Goal: Ask a question: Ask a question

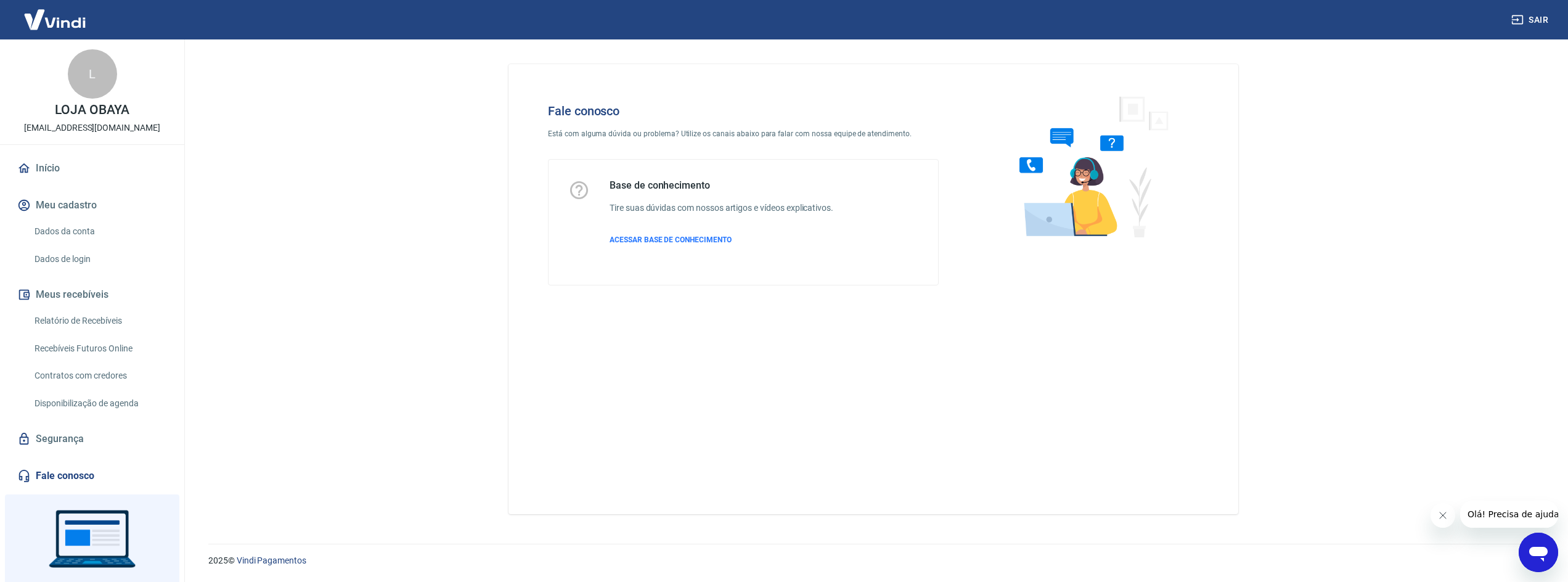
click at [1541, 554] on icon "Abrir janela de mensagens" at bounding box center [1538, 554] width 18 height 15
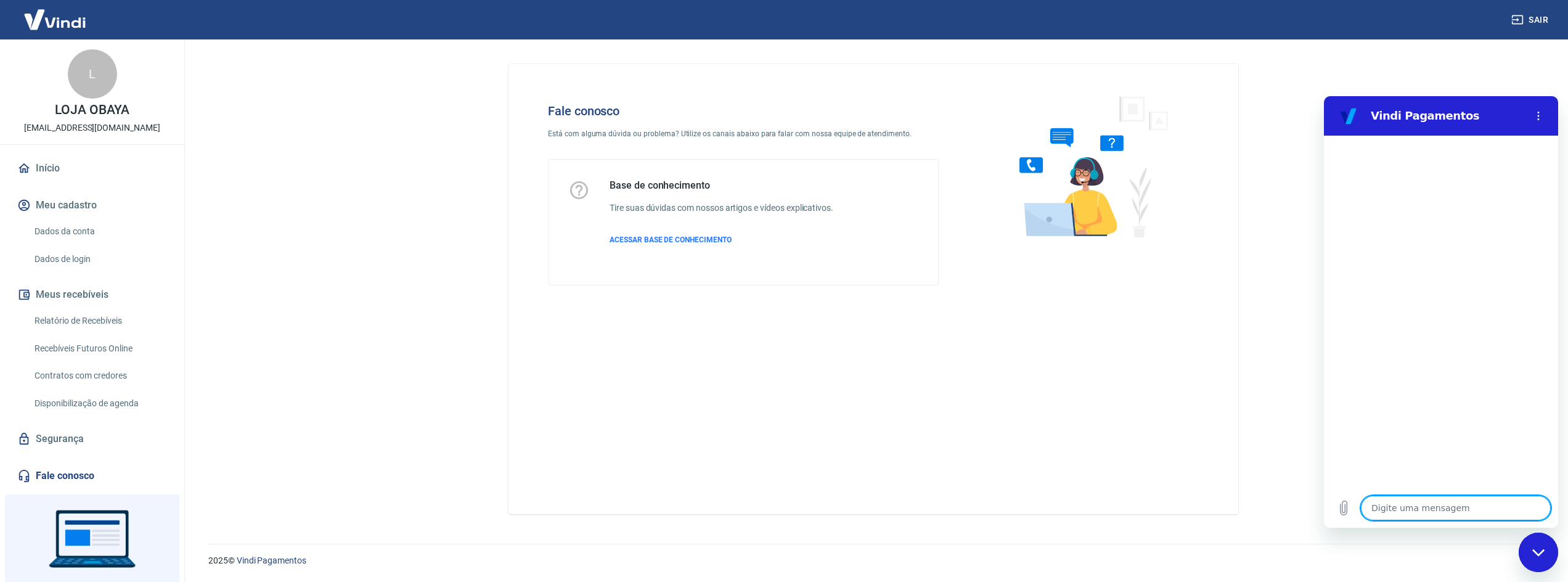
click at [1399, 513] on textarea at bounding box center [1456, 508] width 190 height 25
type textarea "S"
type textarea "x"
type textarea "SO"
type textarea "x"
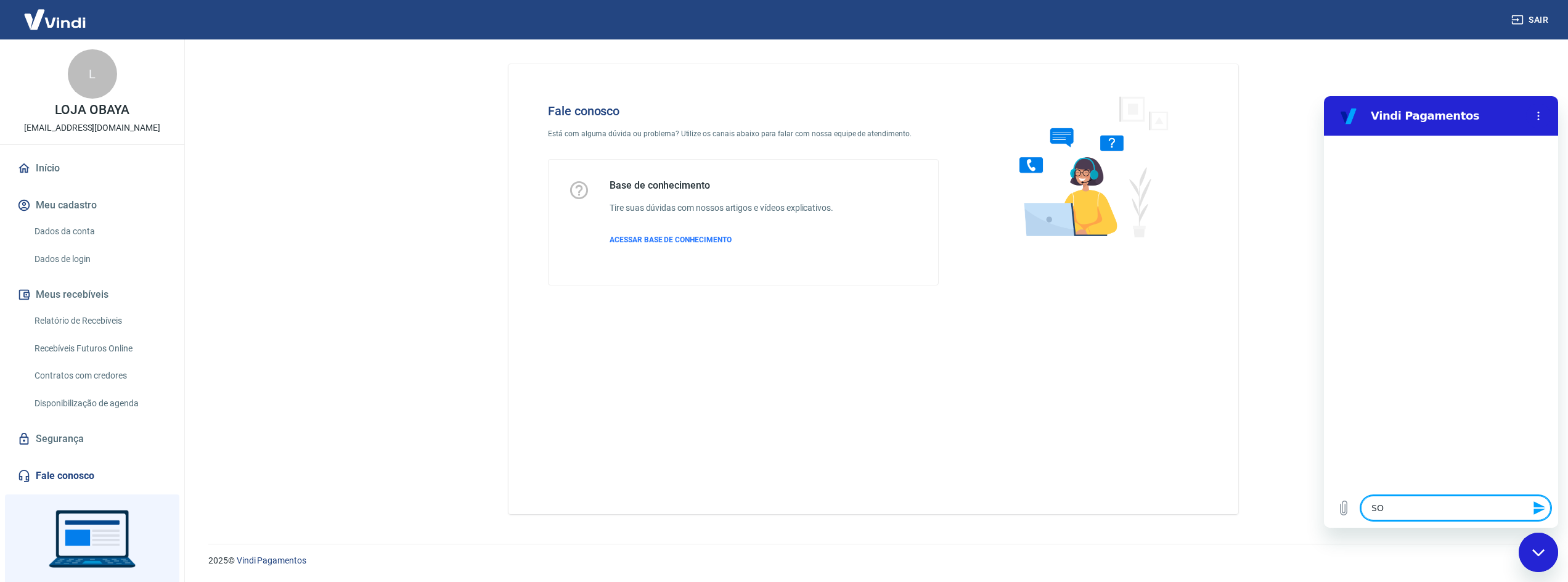
type textarea "SOL"
type textarea "x"
type textarea "SOLI"
type textarea "x"
type textarea "SOLIC"
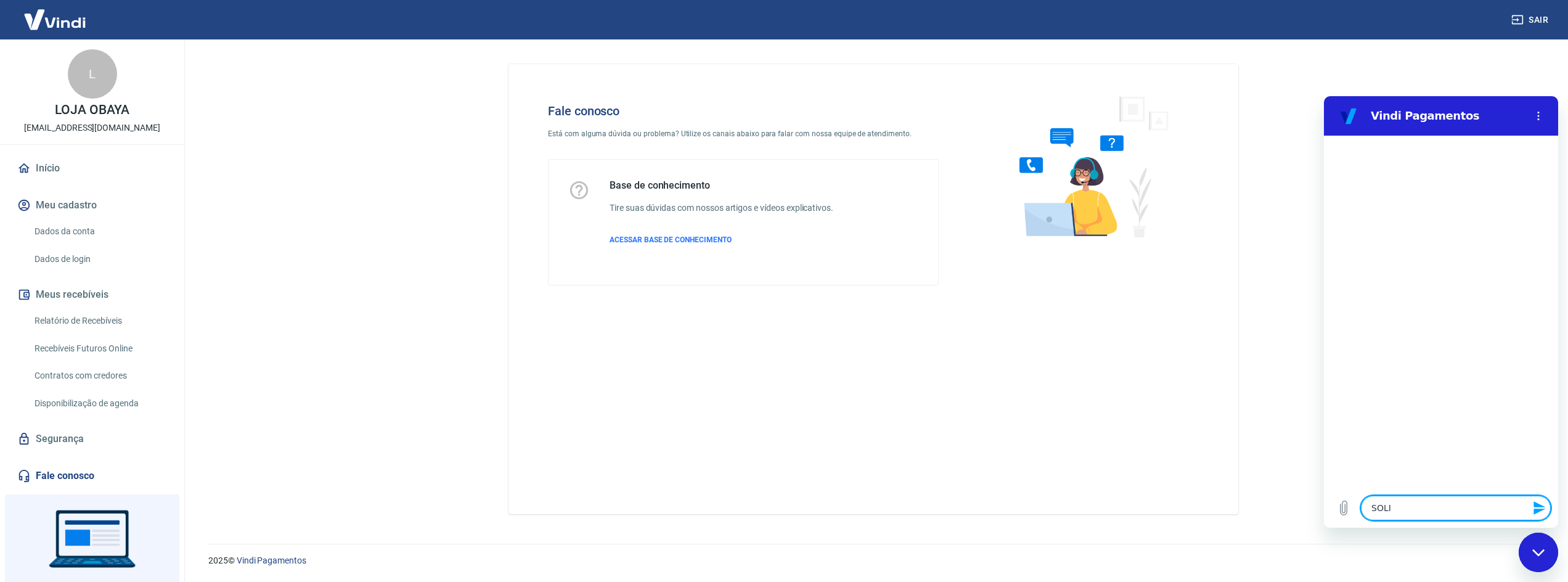
type textarea "x"
type textarea "SOLICI"
type textarea "x"
type textarea "SOLICIT"
type textarea "x"
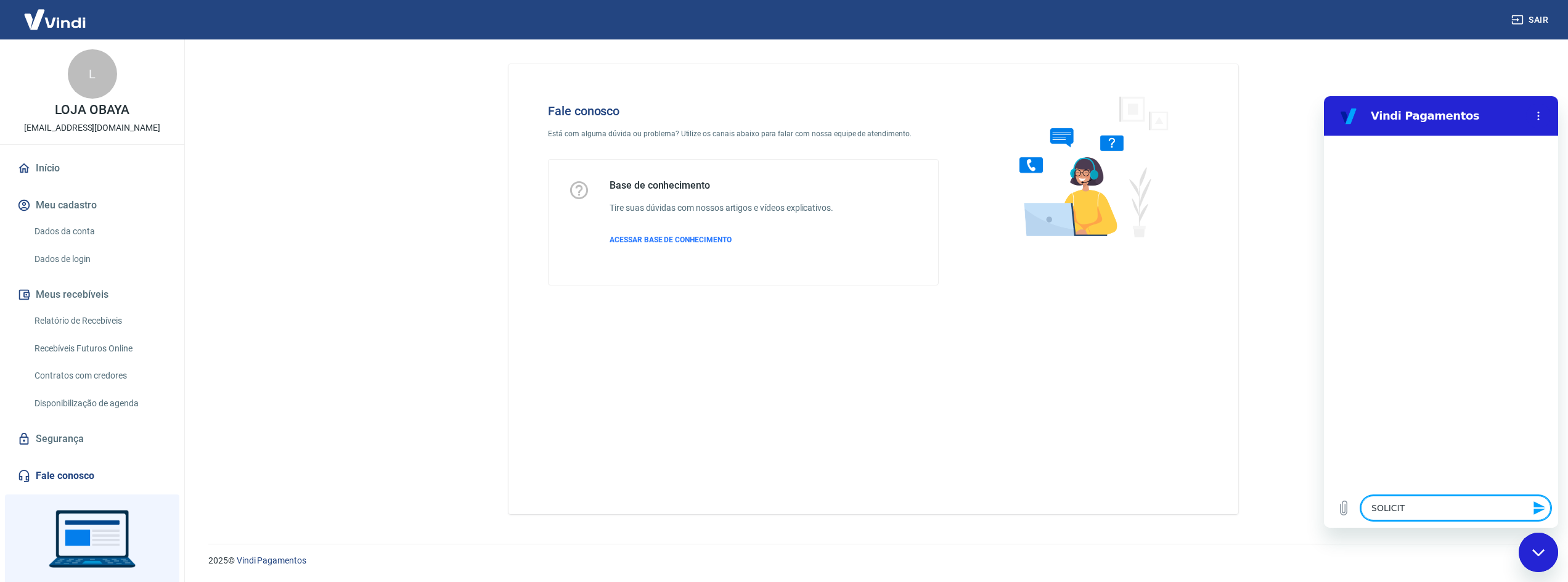
type textarea "SOLICITA"
type textarea "x"
type textarea "SOLICITAR"
type textarea "x"
type textarea "SOLICITAR"
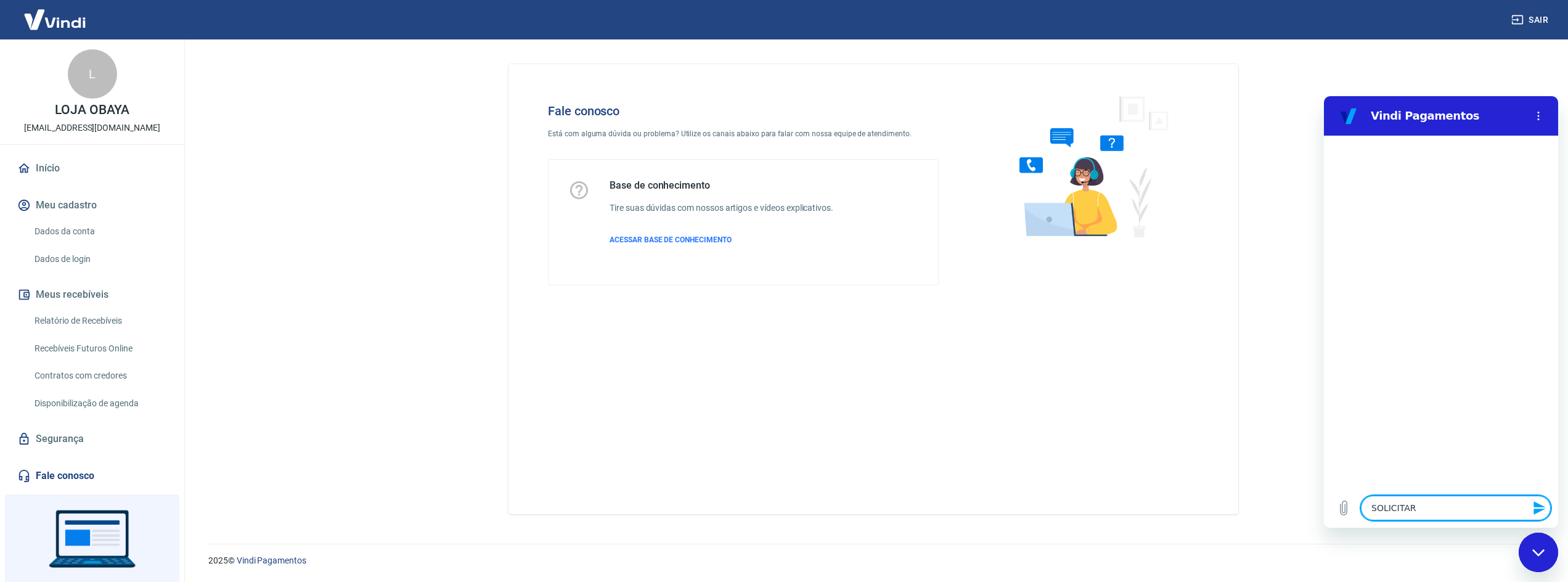
type textarea "x"
type textarea "SOLICITAR S"
type textarea "x"
type textarea "SOLICITAR SA"
type textarea "x"
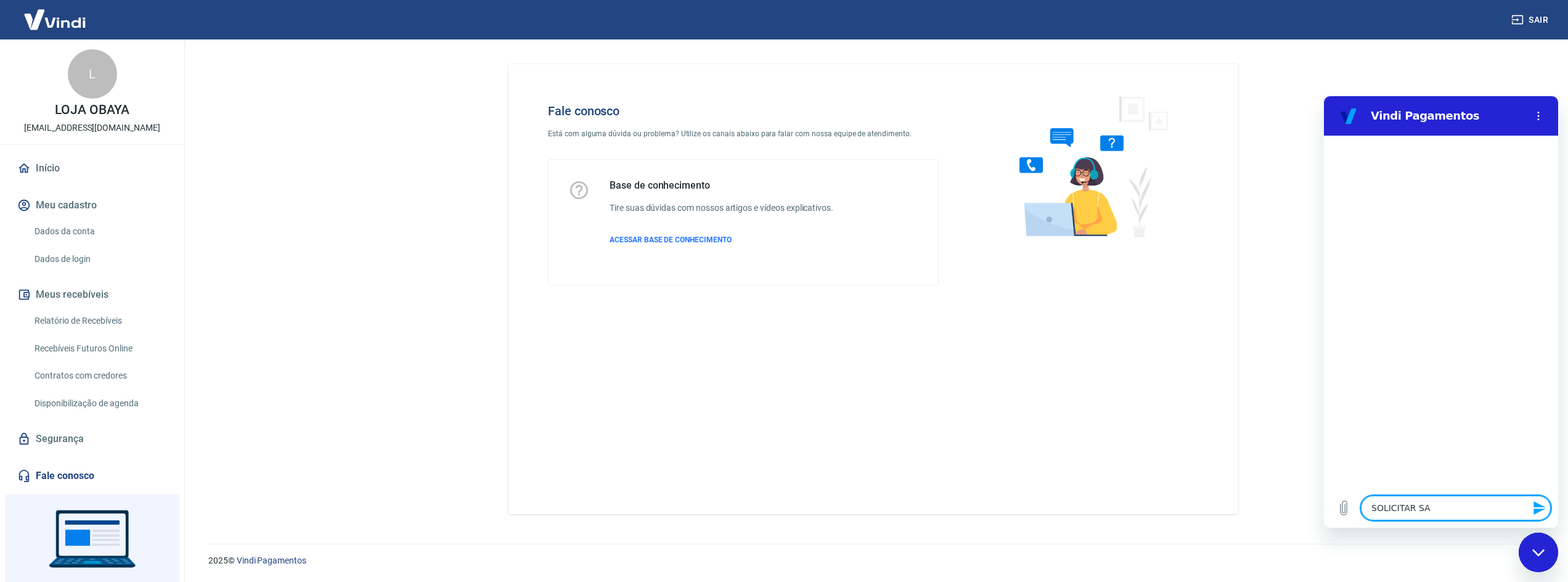
type textarea "SOLICITAR SAQ"
type textarea "x"
type textarea "SOLICITAR SAQU"
type textarea "x"
type textarea "SOLICITAR SAQUE"
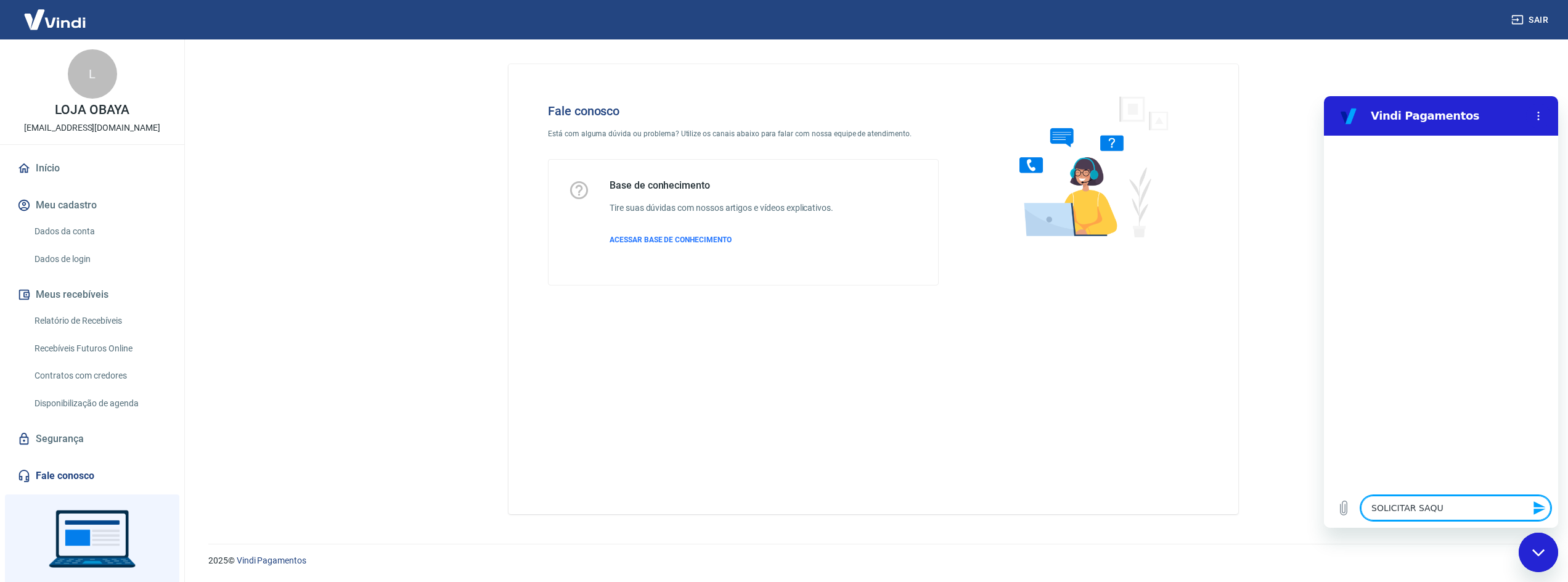
type textarea "x"
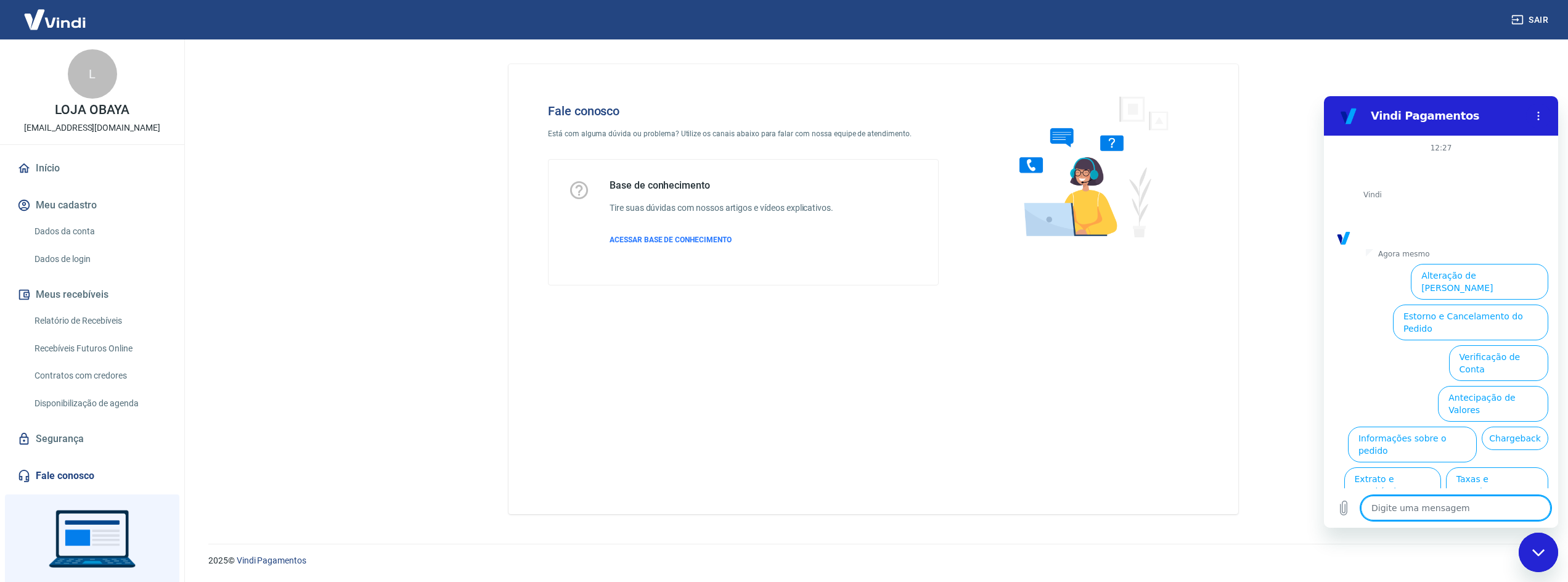
scroll to position [29, 0]
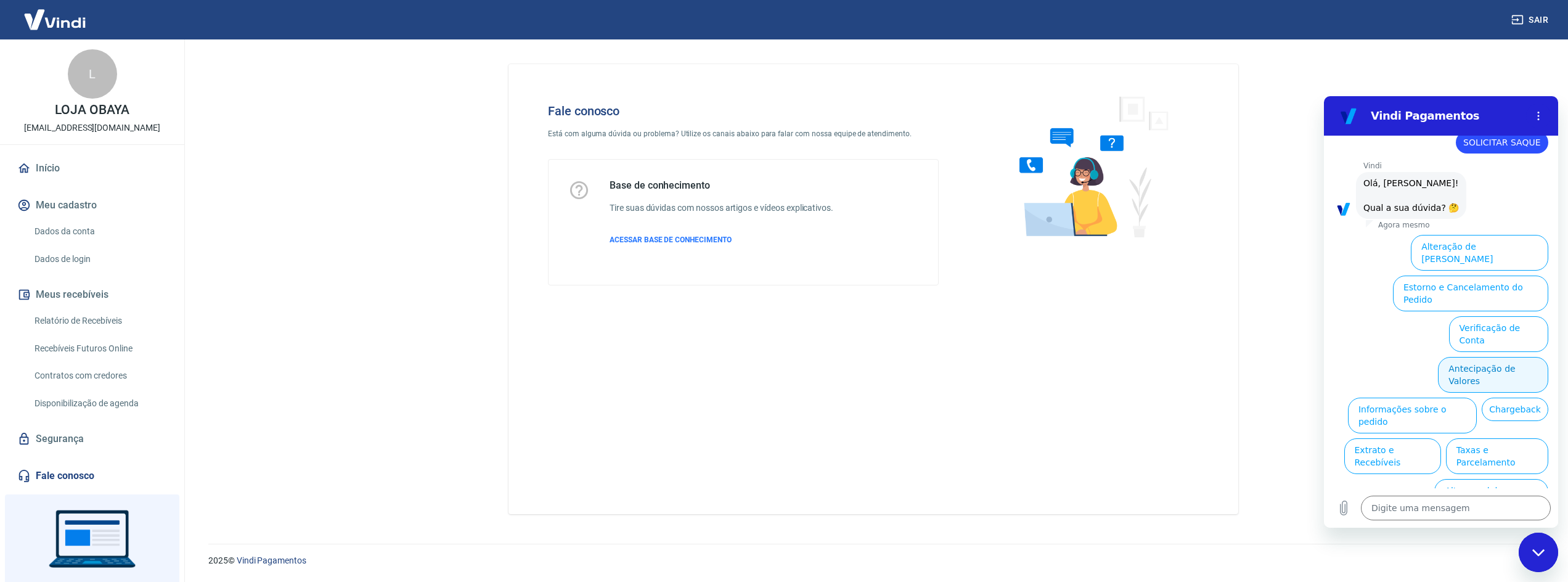
click at [1485, 357] on button "Antecipação de Valores" at bounding box center [1493, 374] width 110 height 36
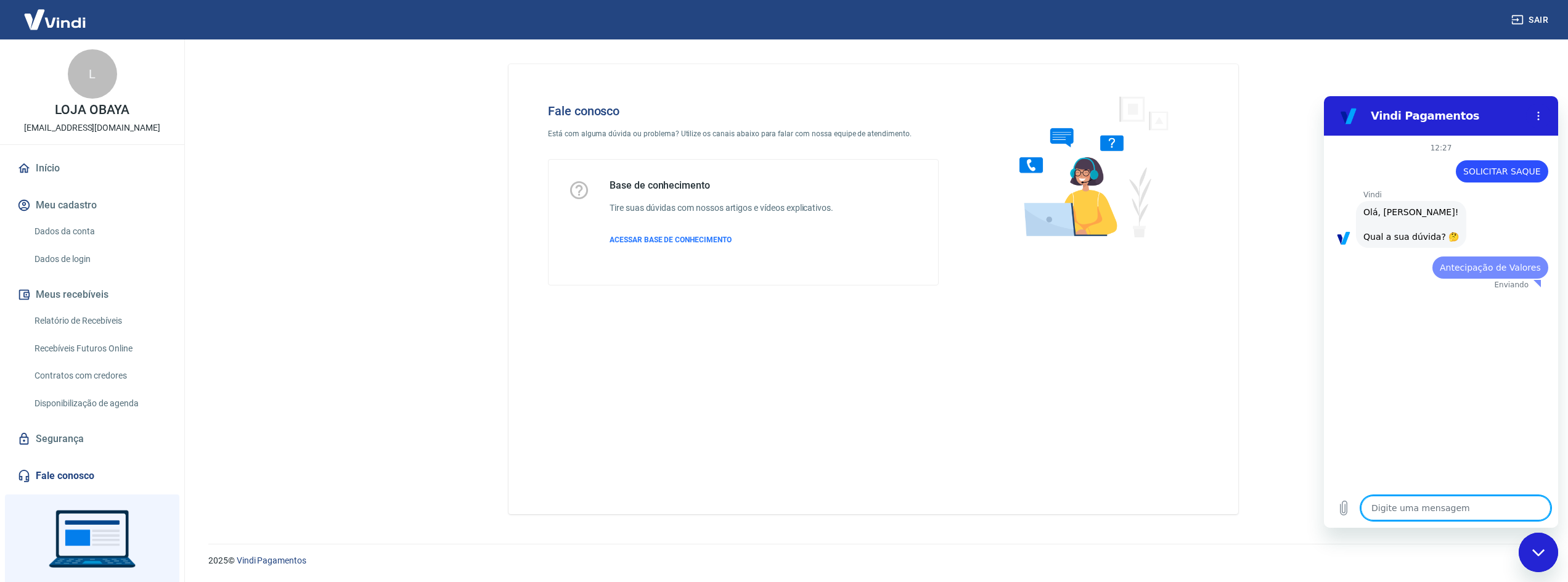
scroll to position [0, 0]
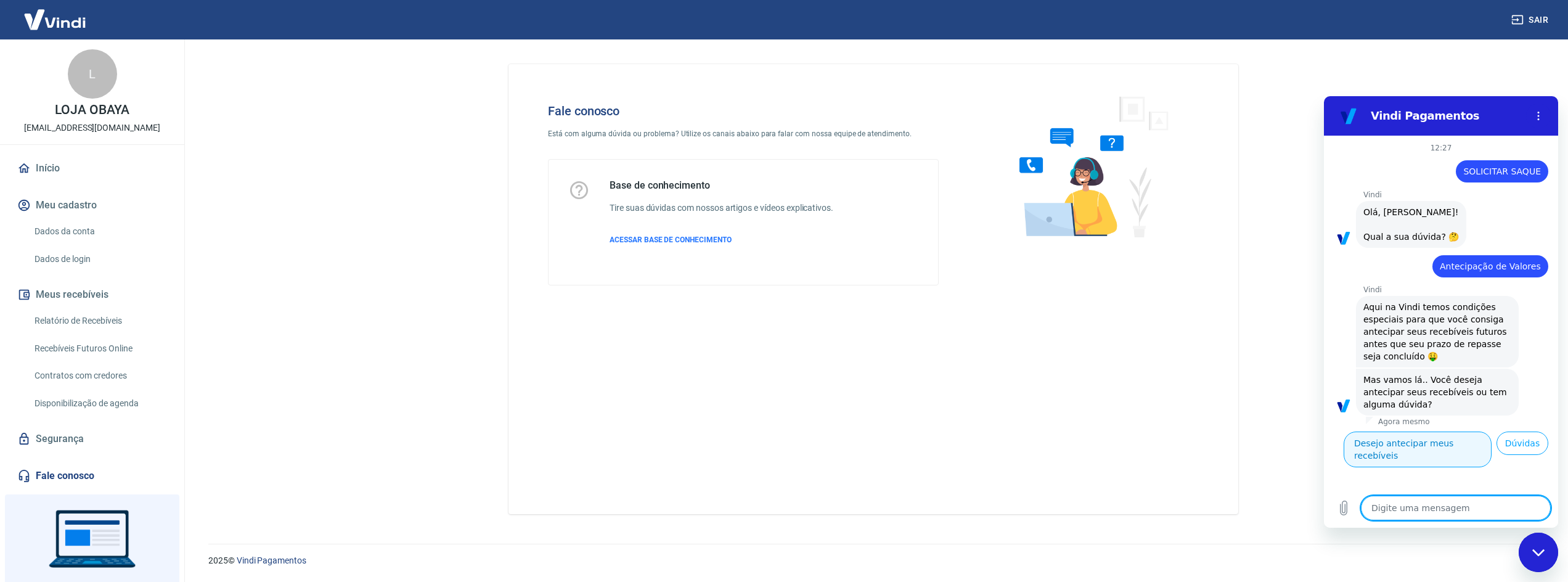
click at [1466, 440] on button "Desejo antecipar meus recebíveis" at bounding box center [1418, 449] width 148 height 36
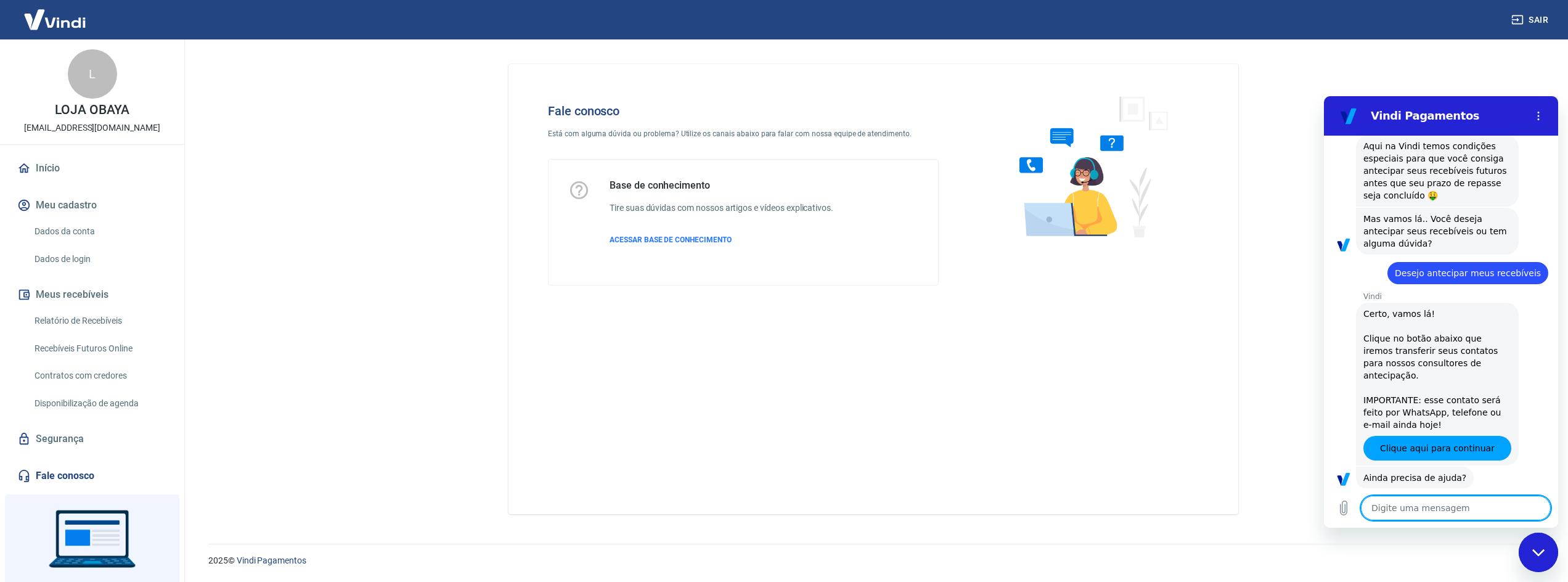
scroll to position [192, 0]
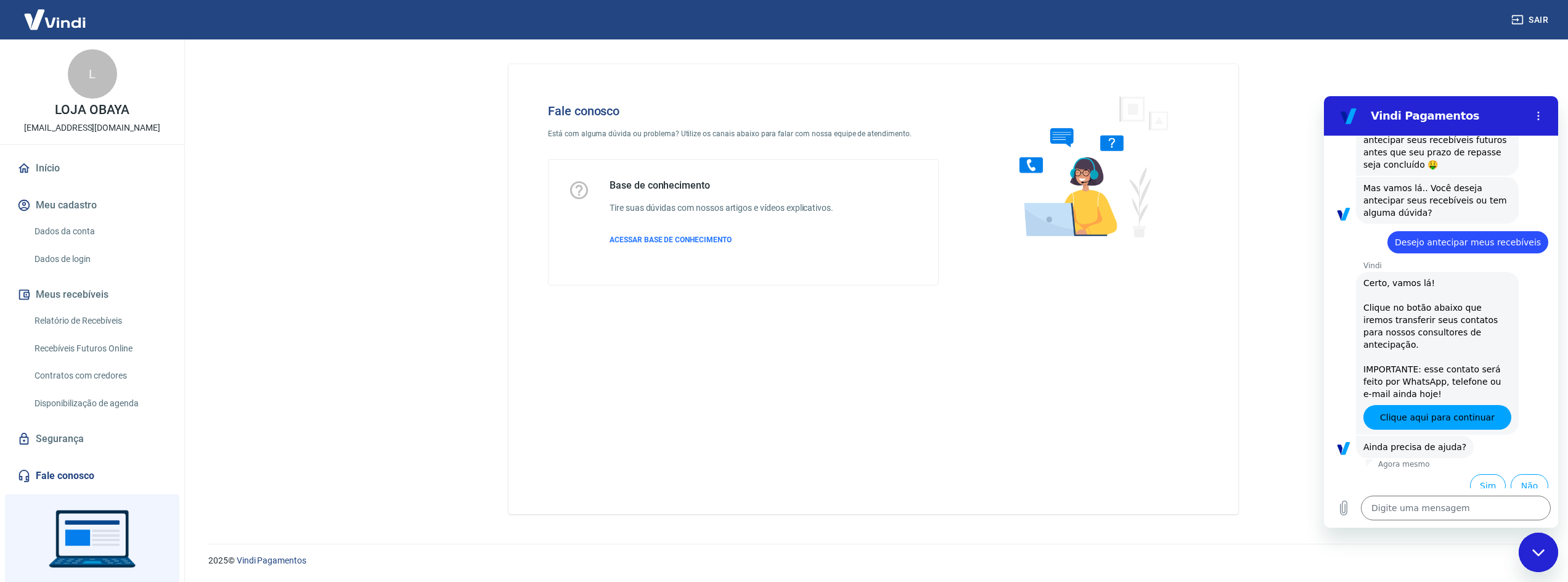
type textarea "x"
click at [1440, 512] on textarea at bounding box center [1456, 508] width 190 height 25
type textarea "F"
type textarea "x"
type textarea "FA"
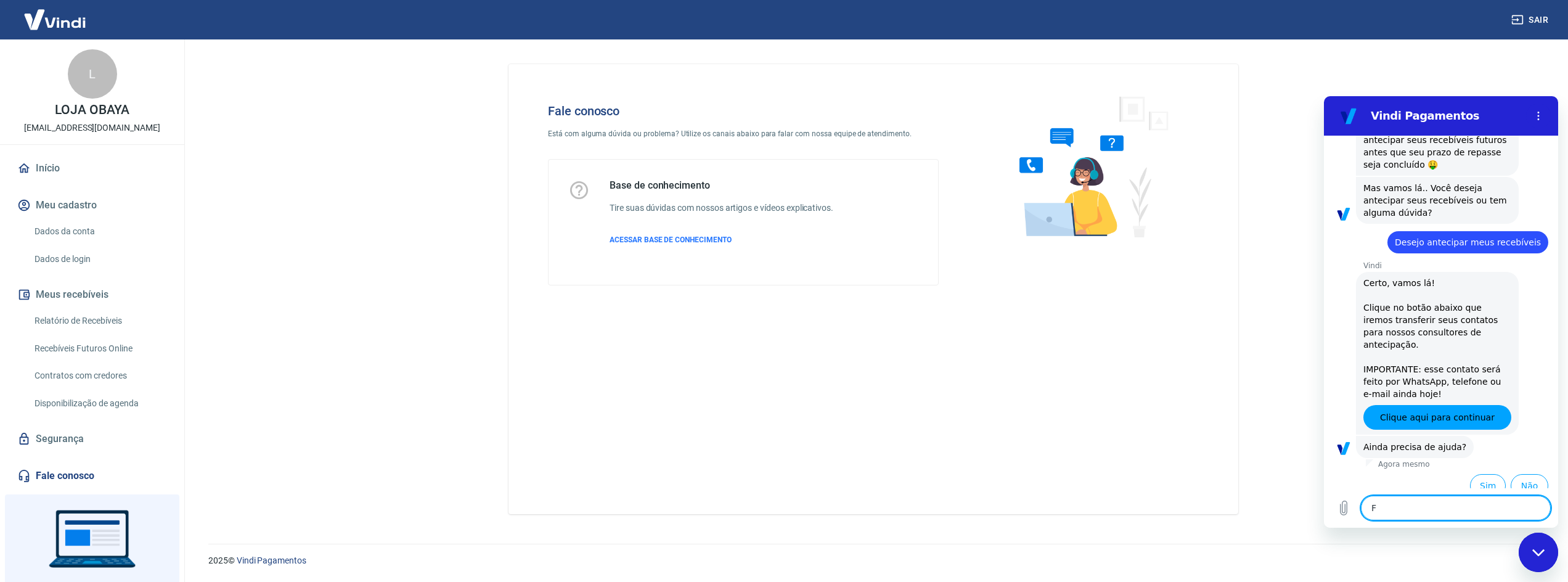
type textarea "x"
type textarea "FAL"
type textarea "x"
type textarea "FALA"
type textarea "x"
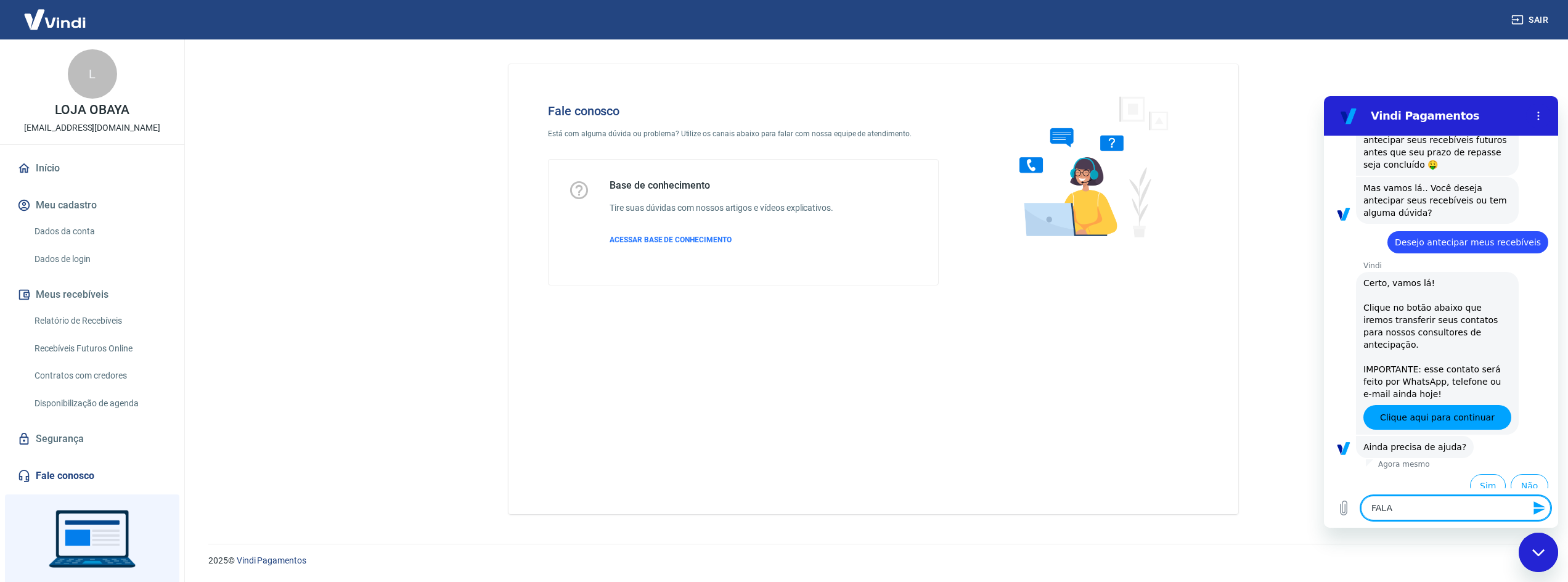
type textarea "FALAR"
type textarea "x"
type textarea "FALAR"
type textarea "x"
type textarea "FALAR C"
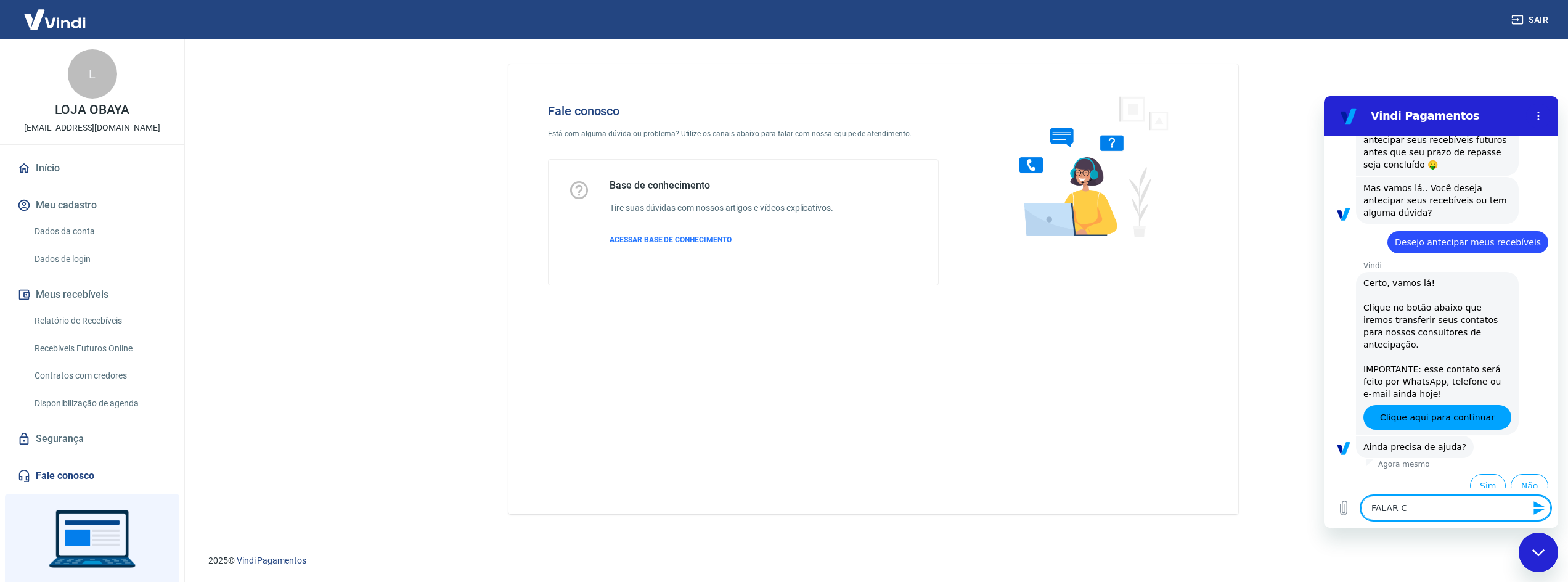
type textarea "x"
type textarea "FALAR CO"
type textarea "x"
type textarea "FALAR COM"
type textarea "x"
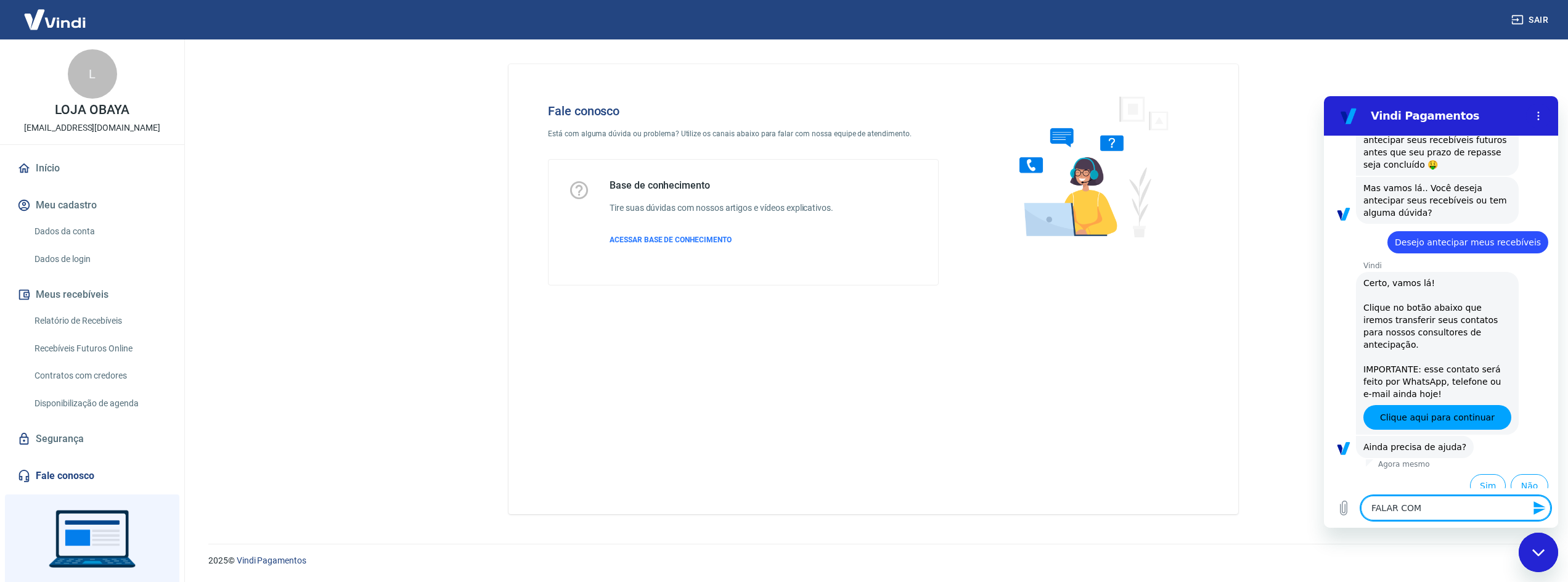
type textarea "FALAR COM"
type textarea "x"
type textarea "FALAR COM A"
type textarea "x"
type textarea "FALAR COM AT"
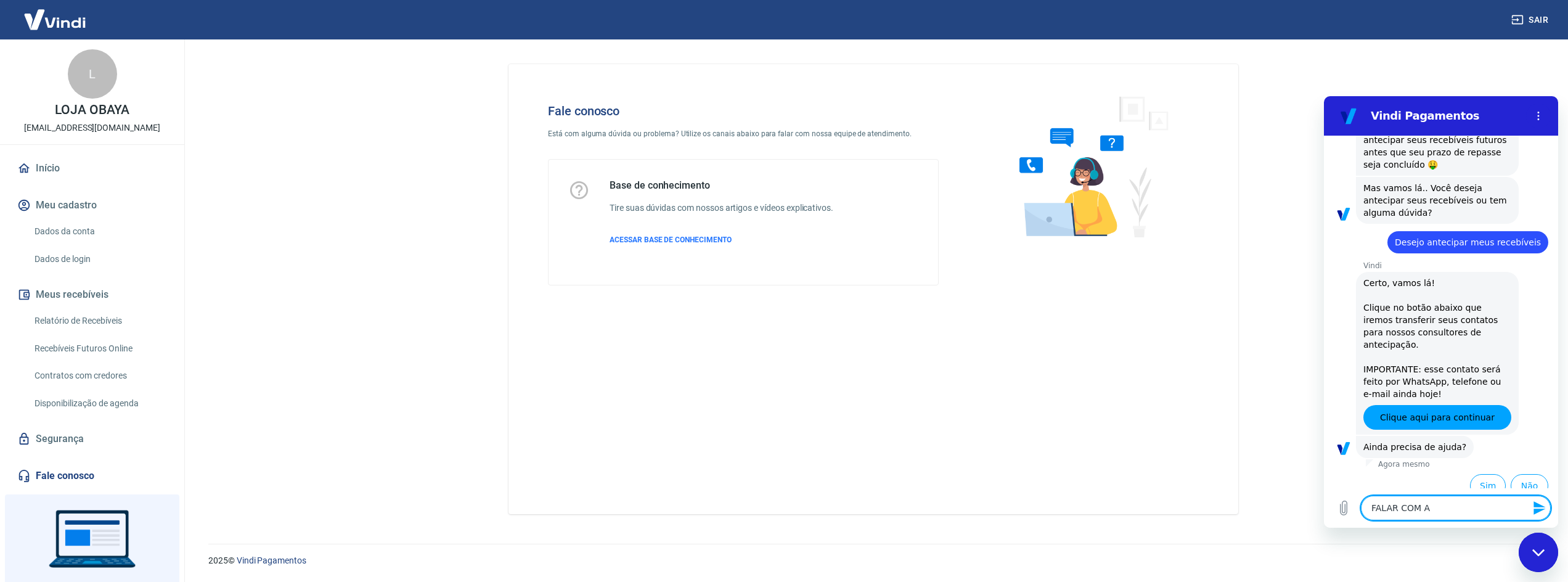
type textarea "x"
type textarea "FALAR COM ATE"
type textarea "x"
type textarea "FALAR COM [GEOGRAPHIC_DATA]"
type textarea "x"
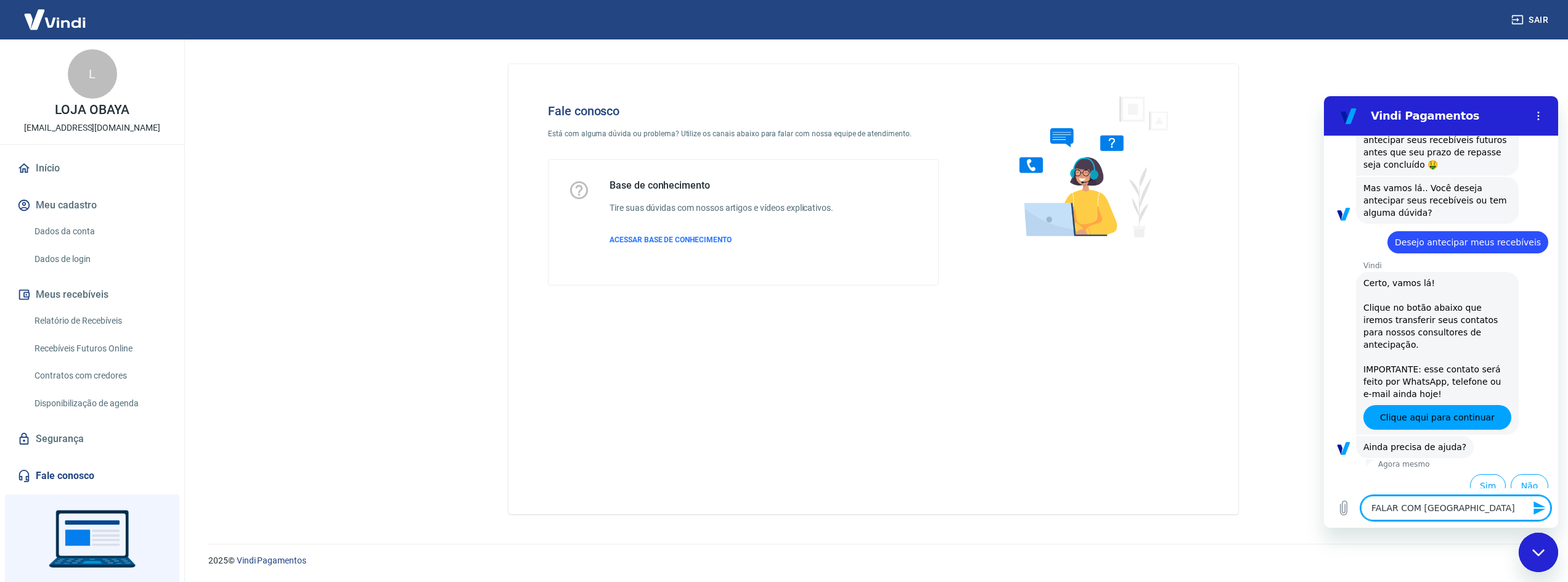
type textarea "FALAR COM ATEND"
type textarea "x"
type textarea "FALAR COM ATENDE"
type textarea "x"
type textarea "FALAR COM ATENDEN"
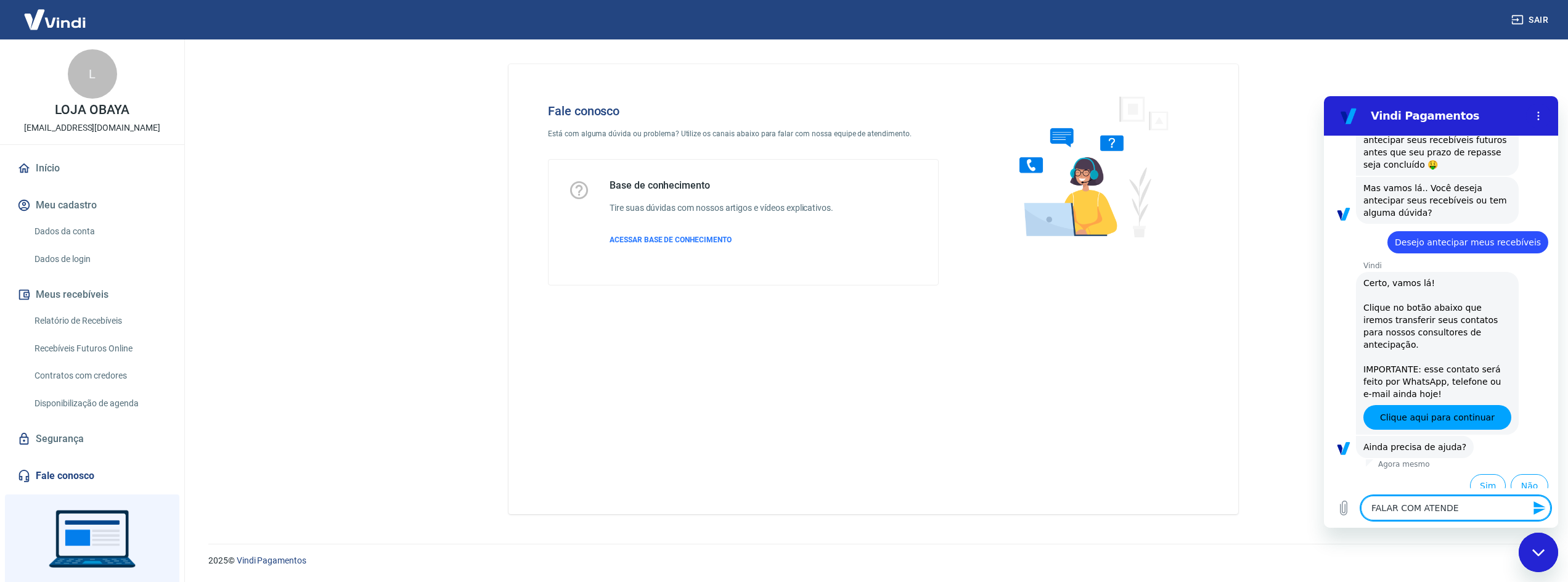
type textarea "x"
type textarea "FALAR COM ATENDENT"
type textarea "x"
type textarea "FALAR COM ATENDENTE"
type textarea "x"
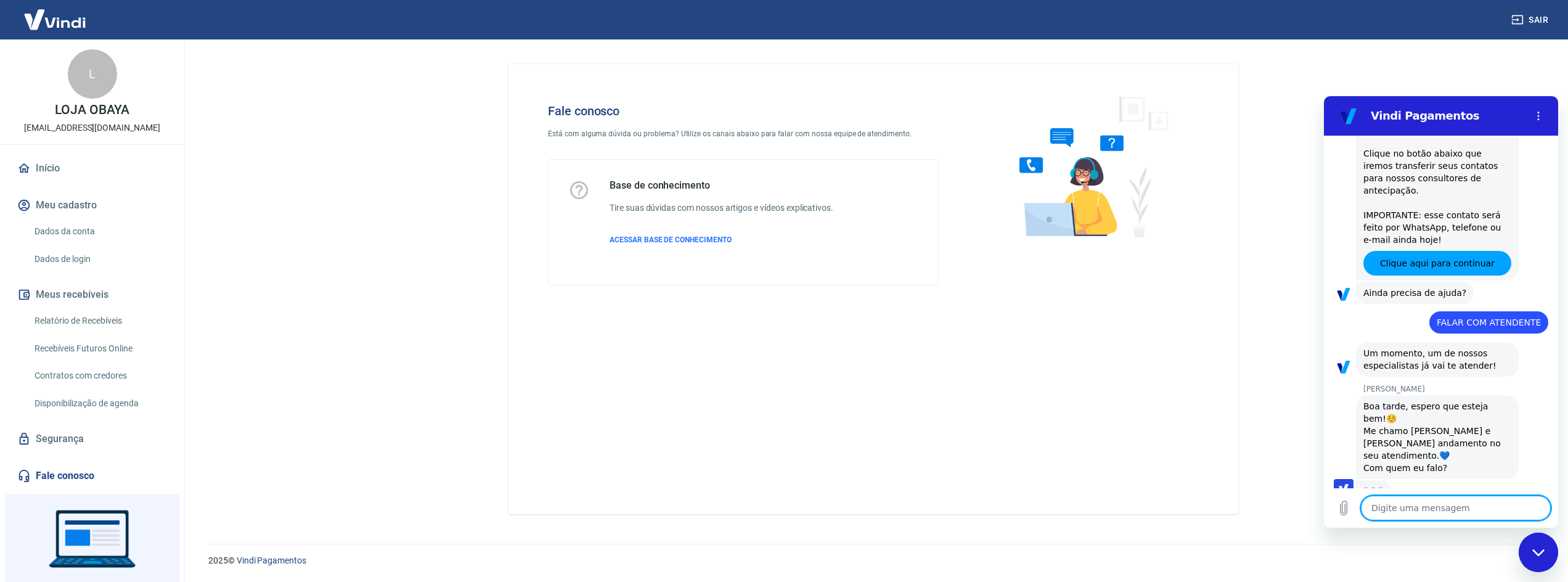
scroll to position [345, 0]
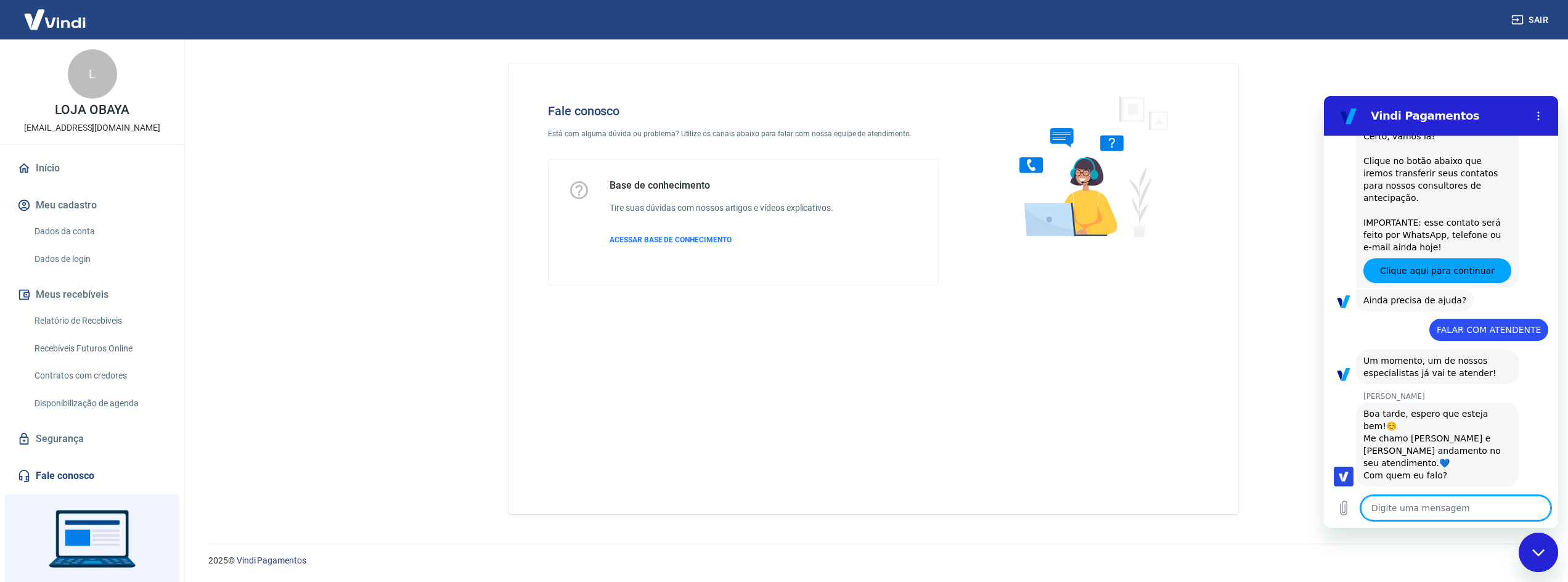
type textarea "x"
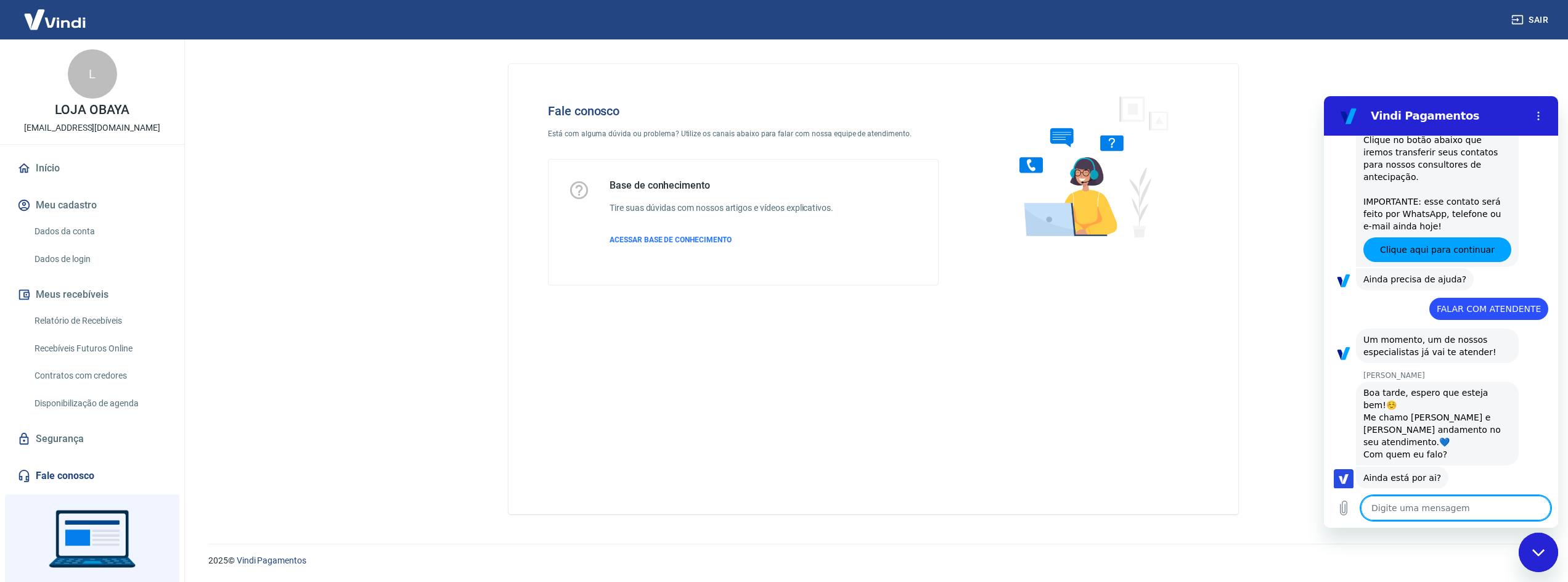
scroll to position [362, 0]
click at [1440, 512] on textarea at bounding box center [1456, 508] width 190 height 25
type textarea "b"
type textarea "x"
type textarea "bo"
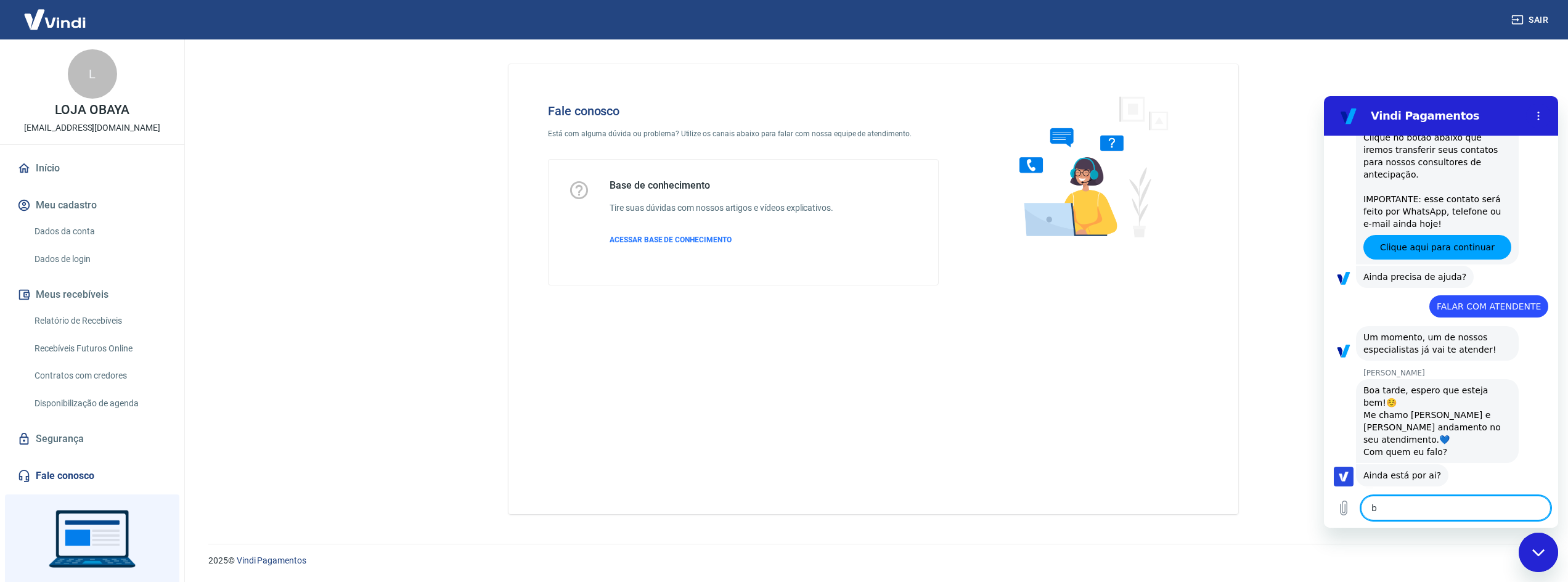
type textarea "x"
type textarea "boa"
type textarea "x"
type textarea "boa"
type textarea "x"
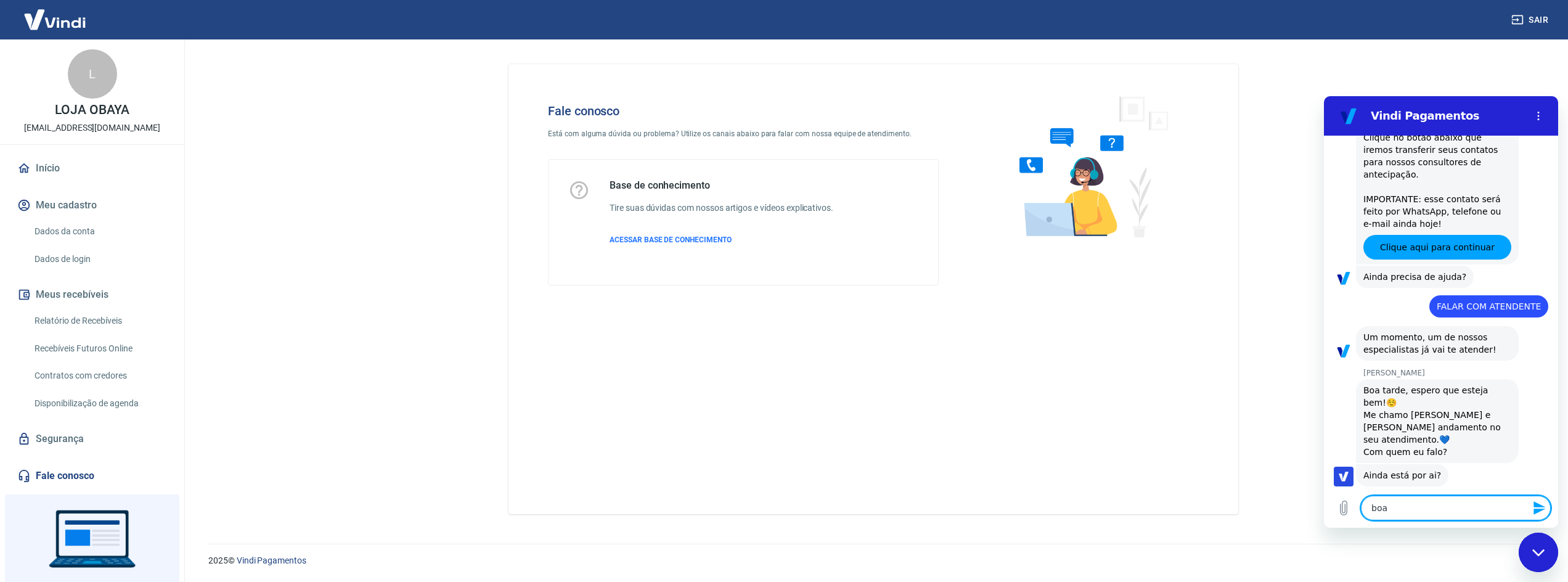
type textarea "boa t"
type textarea "x"
type textarea "boa ta"
type textarea "x"
type textarea "boa tad"
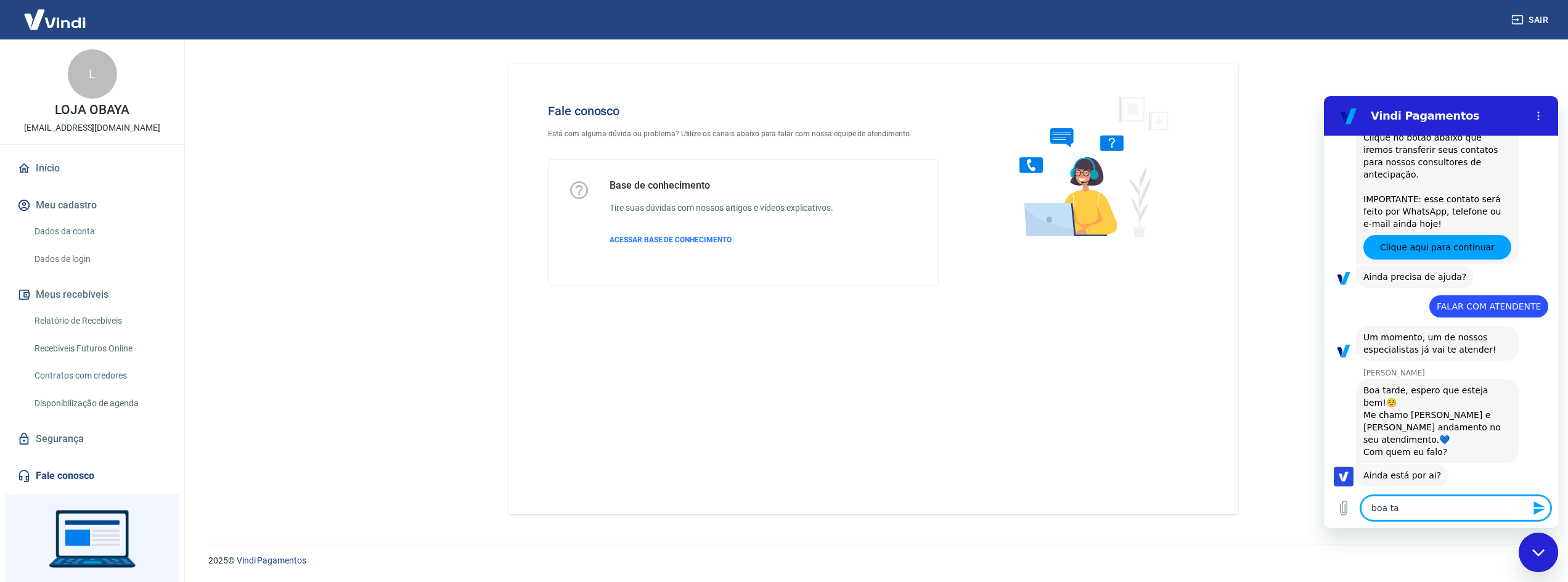
type textarea "x"
type textarea "boa tade"
type textarea "x"
type textarea "boa tad"
type textarea "x"
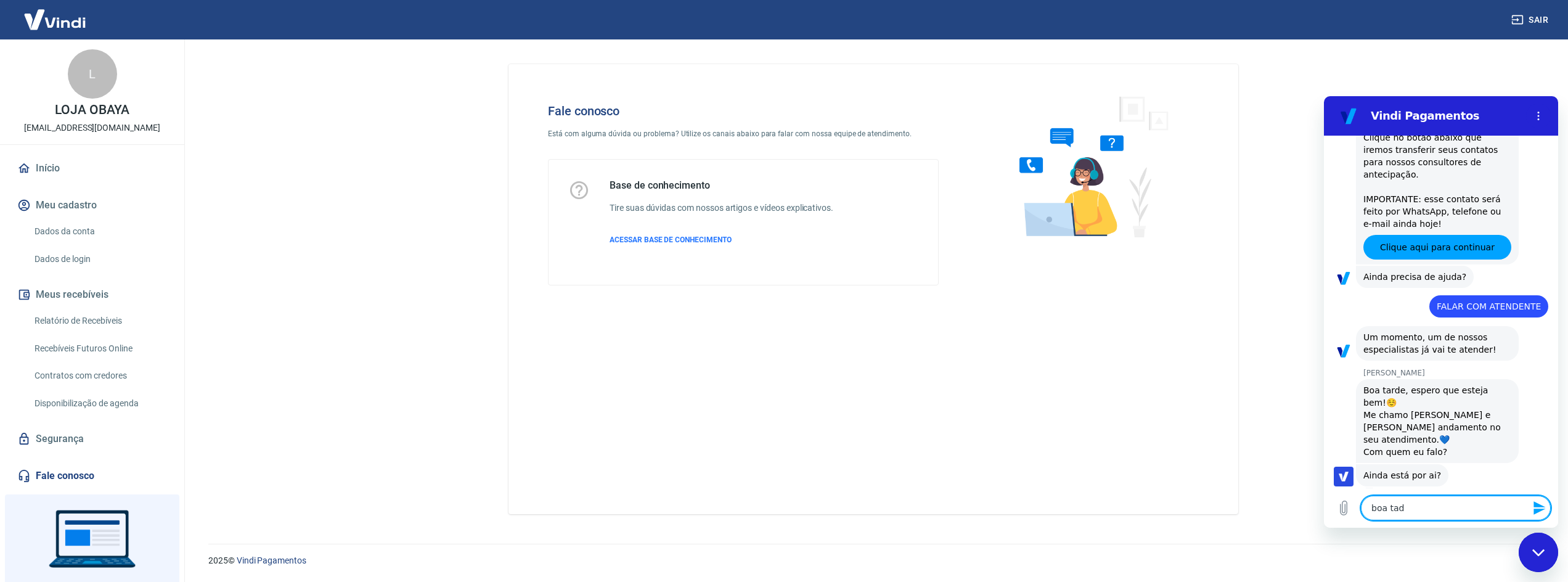
type textarea "boa ta"
type textarea "x"
type textarea "boa tae"
type textarea "x"
type textarea "boa taes"
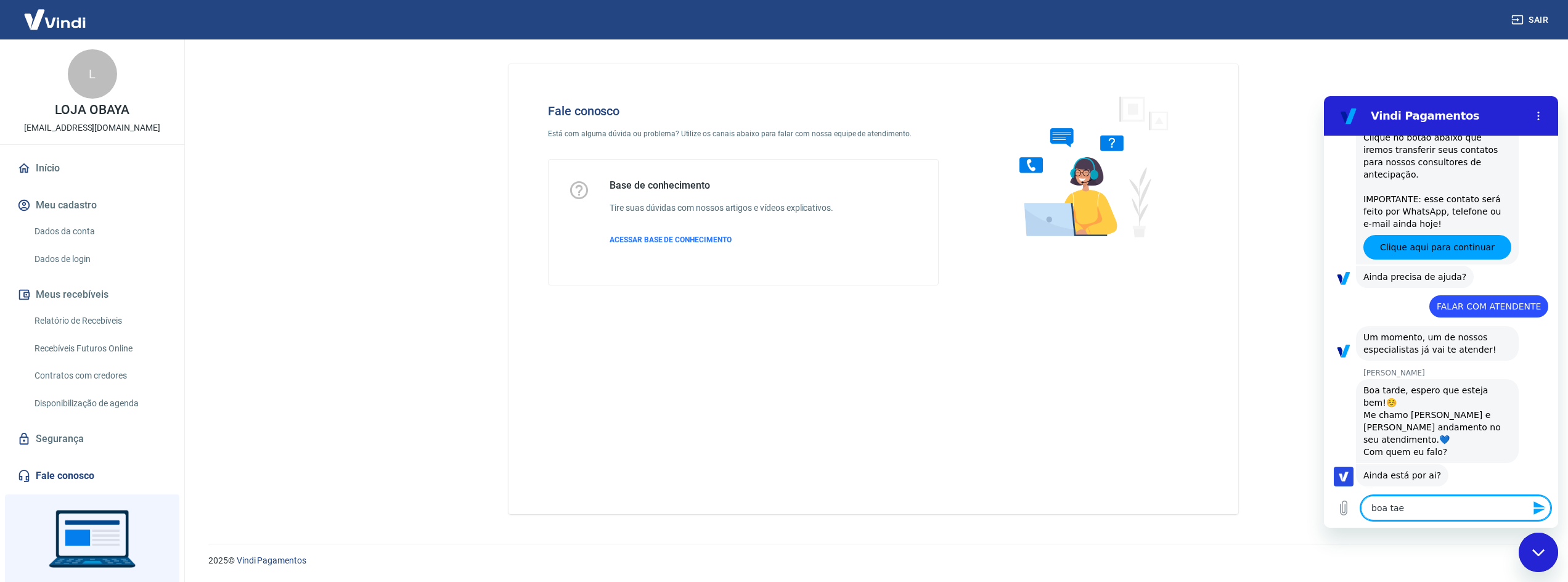
type textarea "x"
type textarea "boa taesw"
type textarea "x"
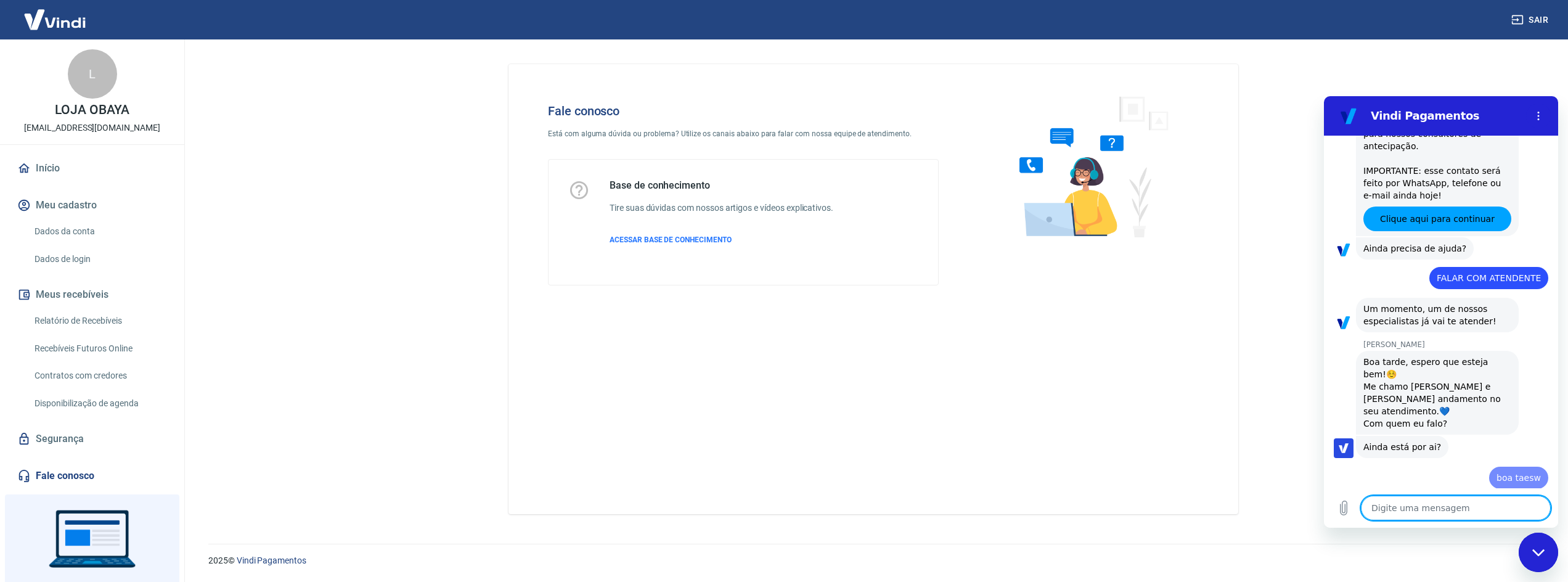
type textarea "x"
type textarea "t"
type textarea "x"
type textarea "ta"
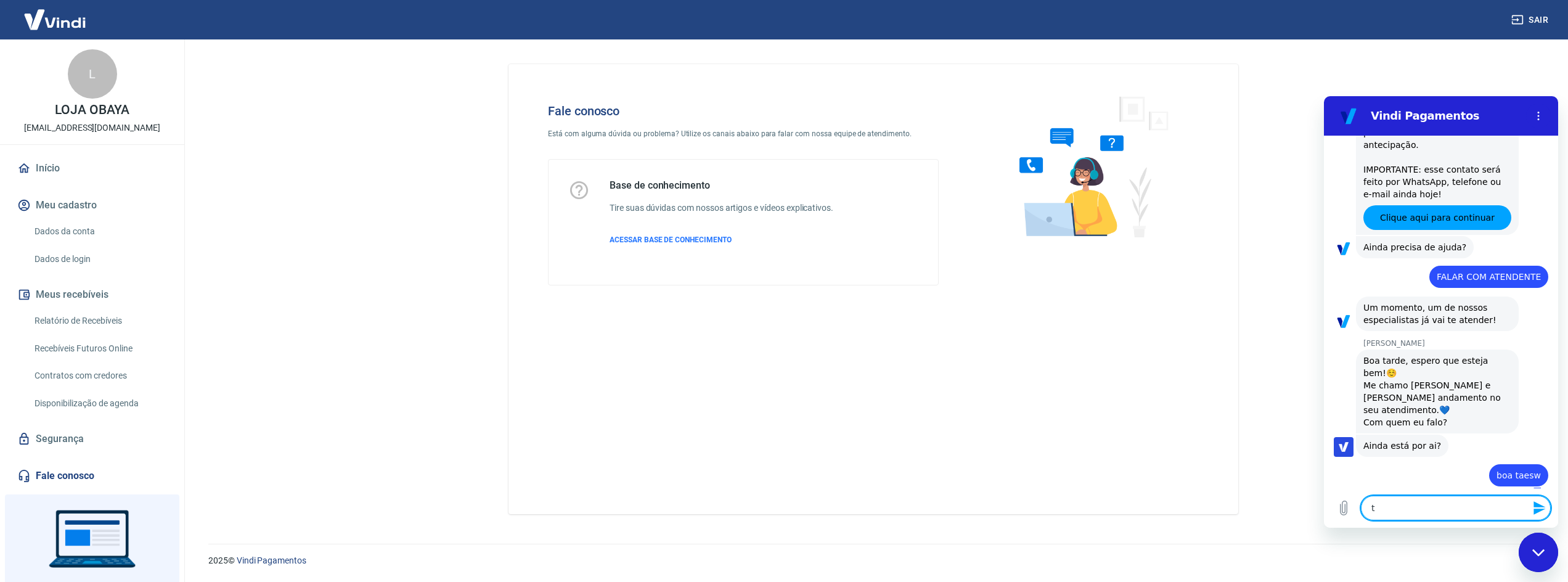
type textarea "x"
type textarea "tar"
type textarea "x"
type textarea "tard"
type textarea "x"
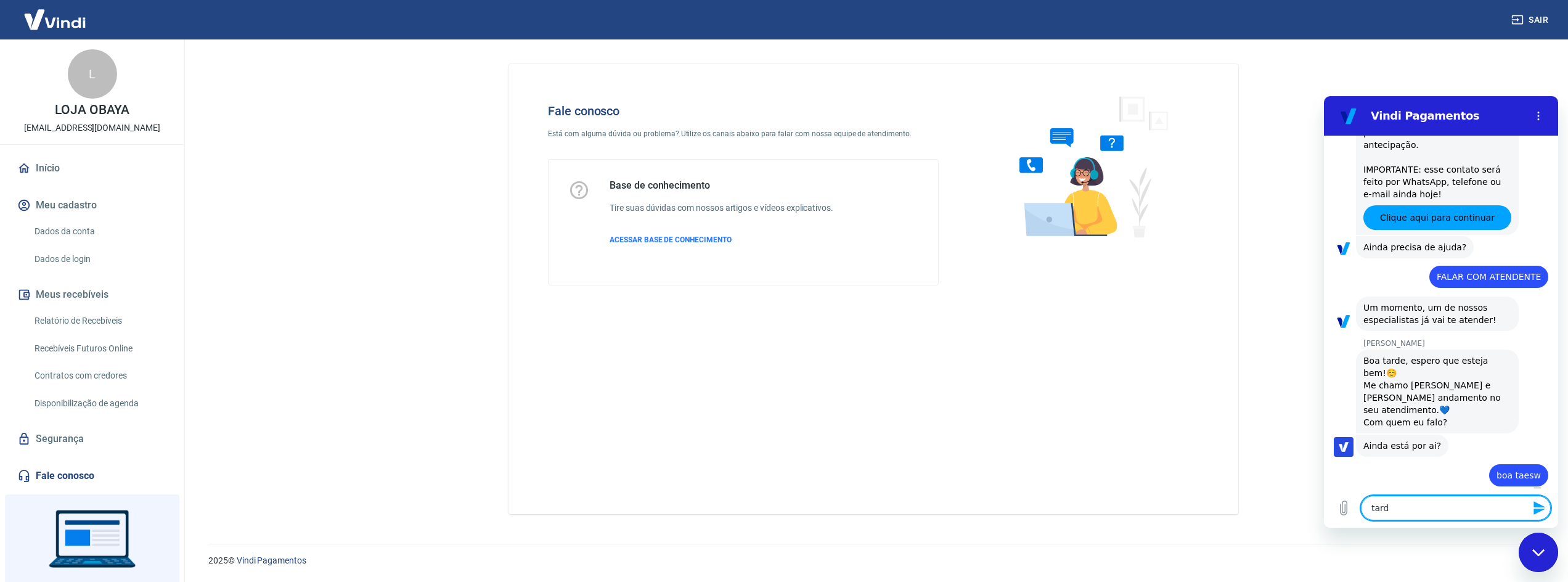
type textarea "tarde"
type textarea "x"
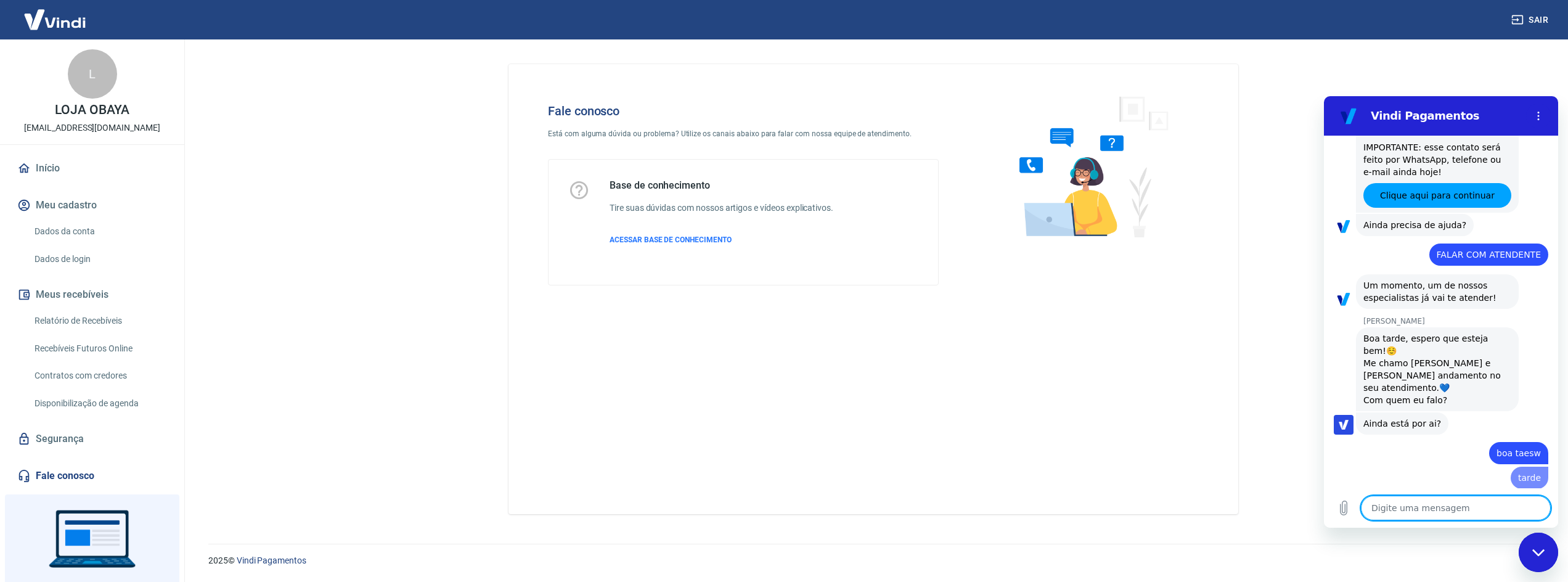
type textarea "x"
type textarea "g"
type textarea "x"
type textarea "go"
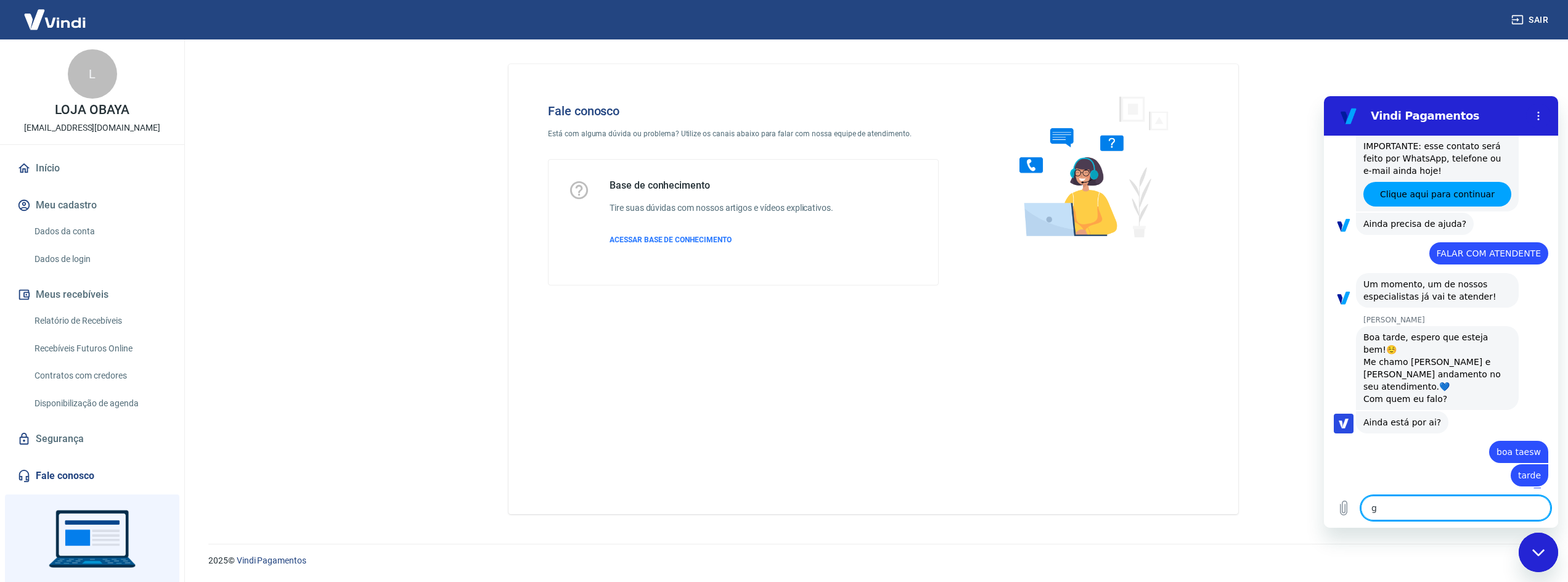
type textarea "x"
type textarea "gos"
type textarea "x"
type textarea "gost"
type textarea "x"
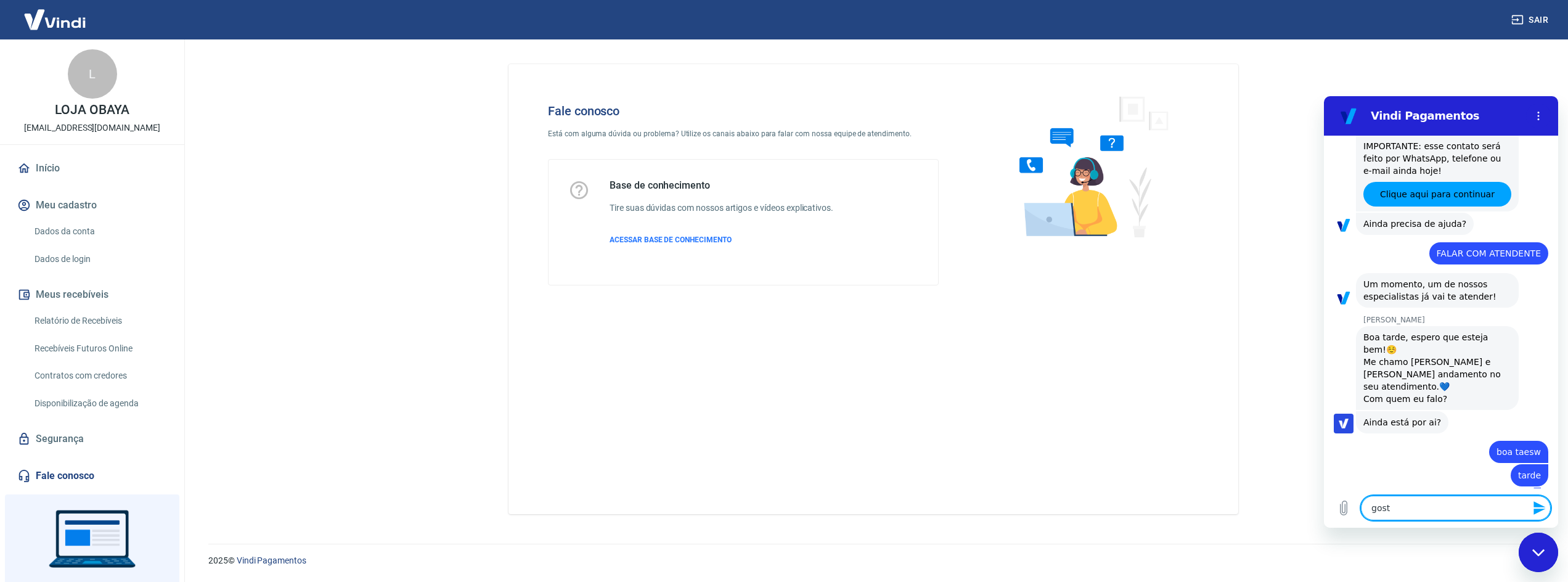
type textarea "gosta"
type textarea "x"
type textarea "gostar"
type textarea "x"
type textarea "gostari"
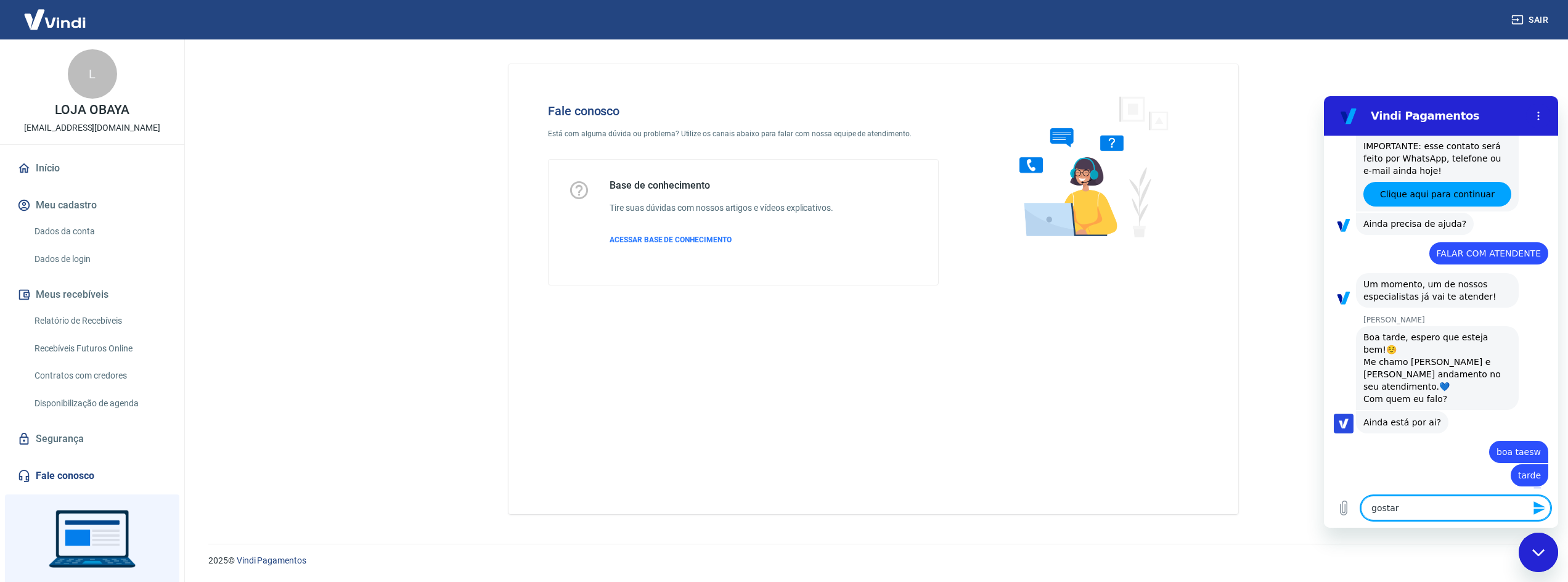
type textarea "x"
type textarea "gostaria"
type textarea "x"
type textarea "gostaria"
type textarea "x"
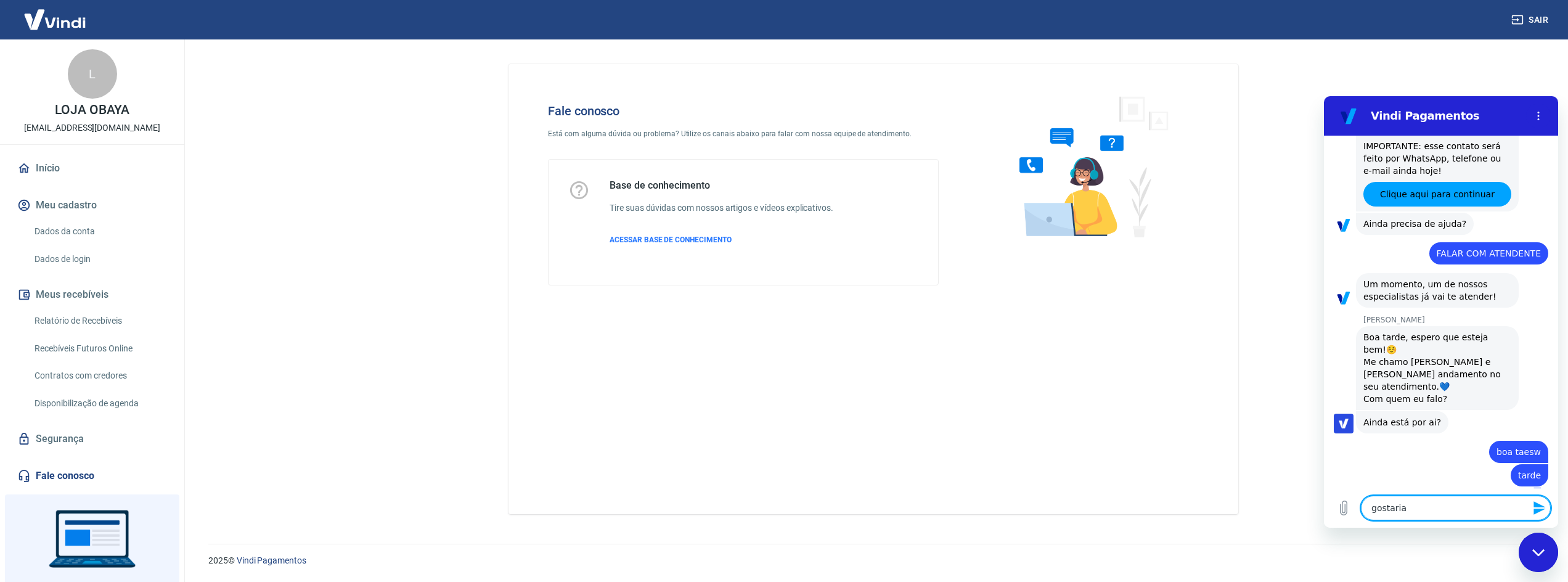
type textarea "gostaria d"
type textarea "x"
type textarea "gostaria de"
type textarea "x"
type textarea "gostaria de"
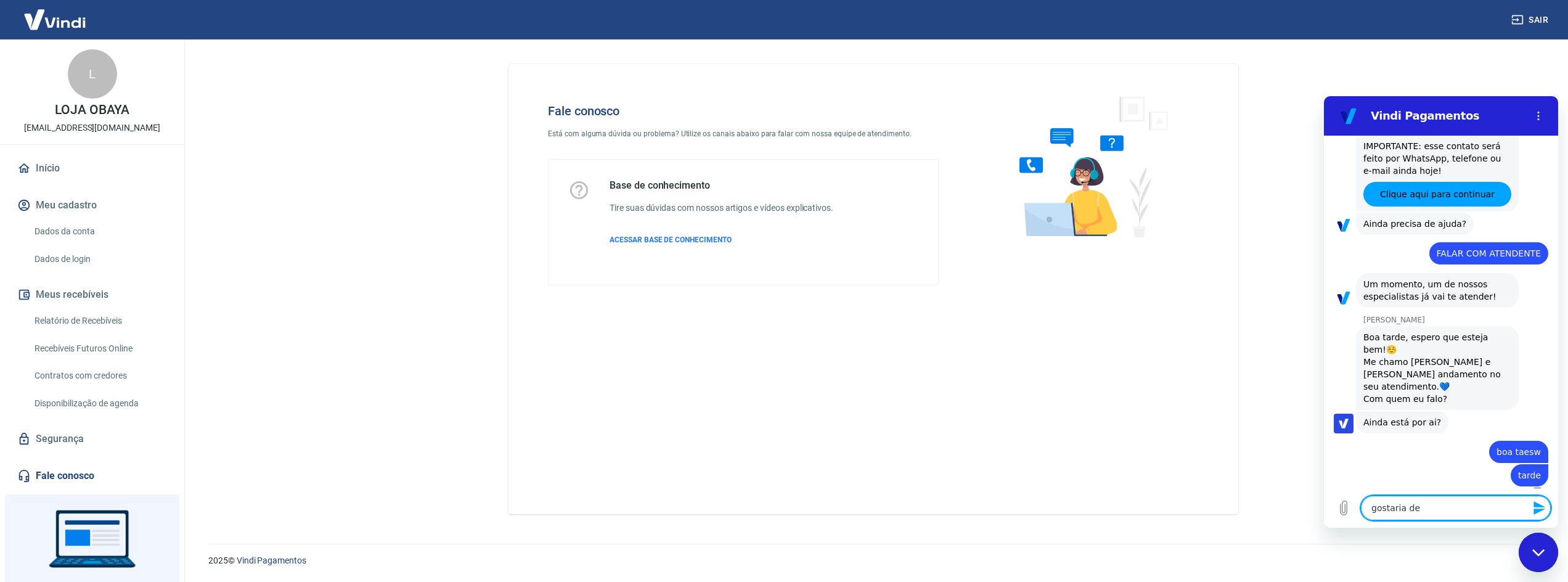
type textarea "x"
type textarea "gostaria de a"
type textarea "x"
type textarea "gostaria de an"
type textarea "x"
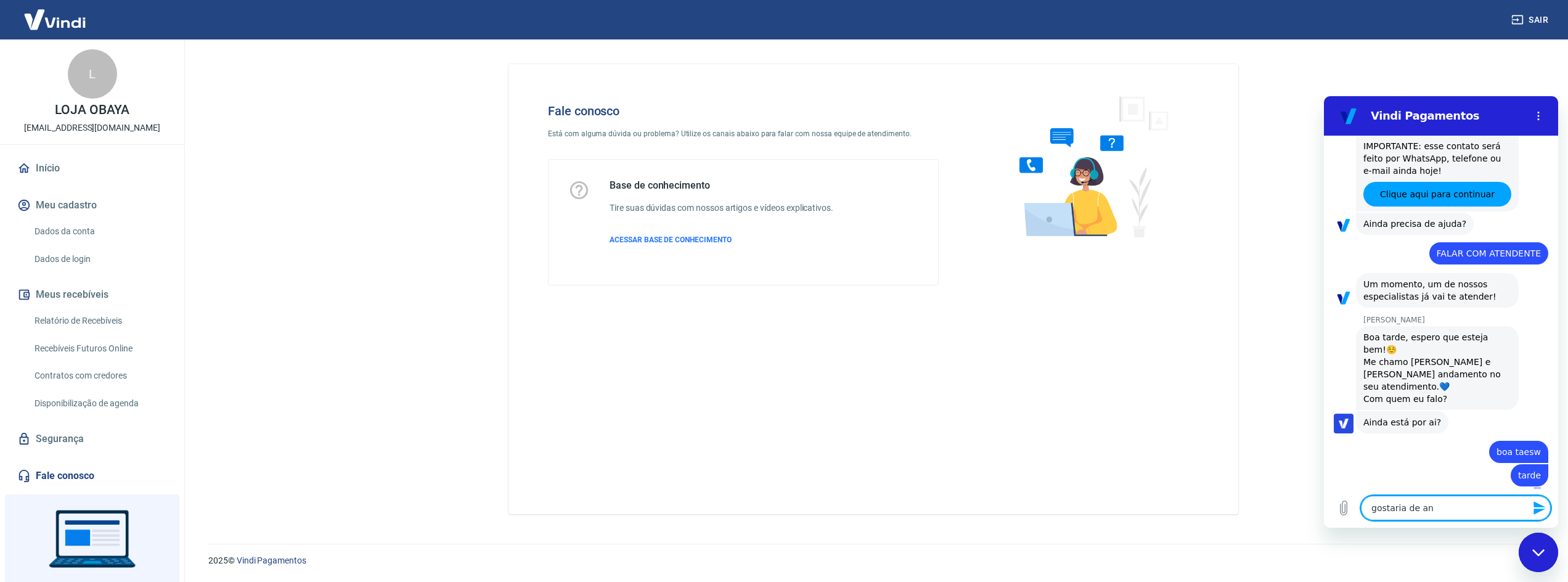
type textarea "gostaria de ant"
type textarea "x"
type textarea "gostaria de ante"
type textarea "x"
type textarea "gostaria de antec"
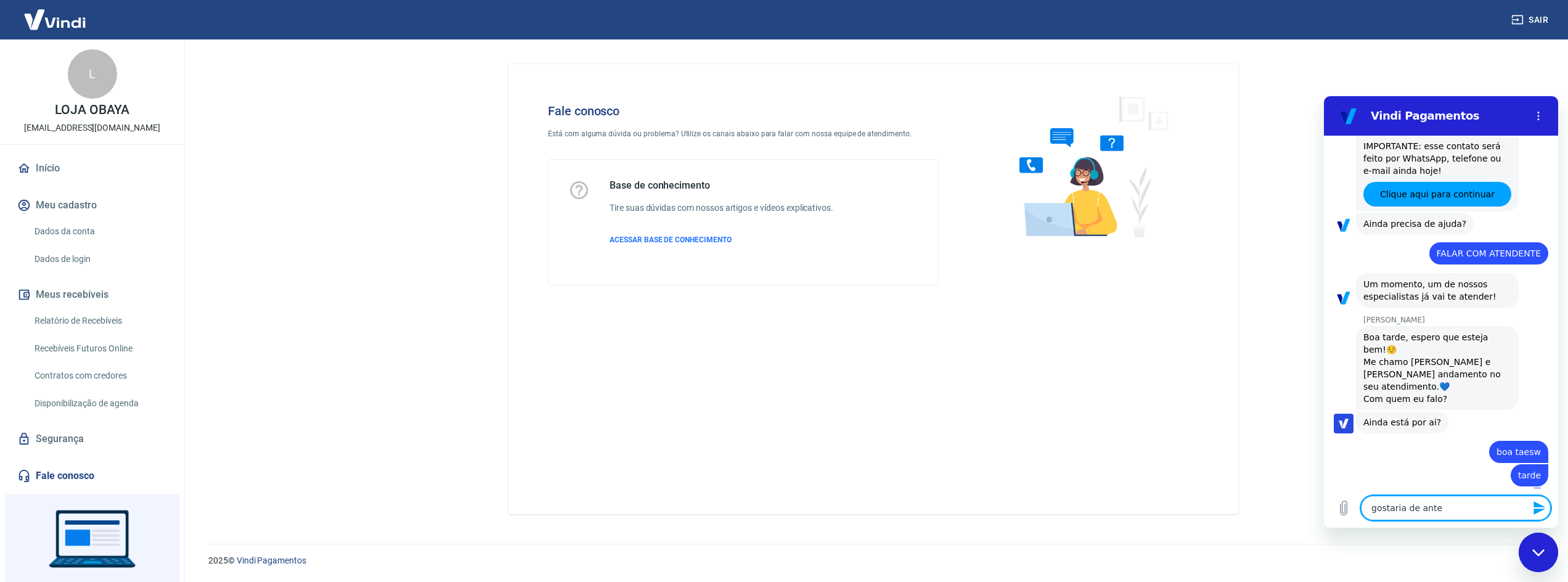
type textarea "x"
type textarea "gostaria de anteci"
type textarea "x"
type textarea "gostaria de antecip"
type textarea "x"
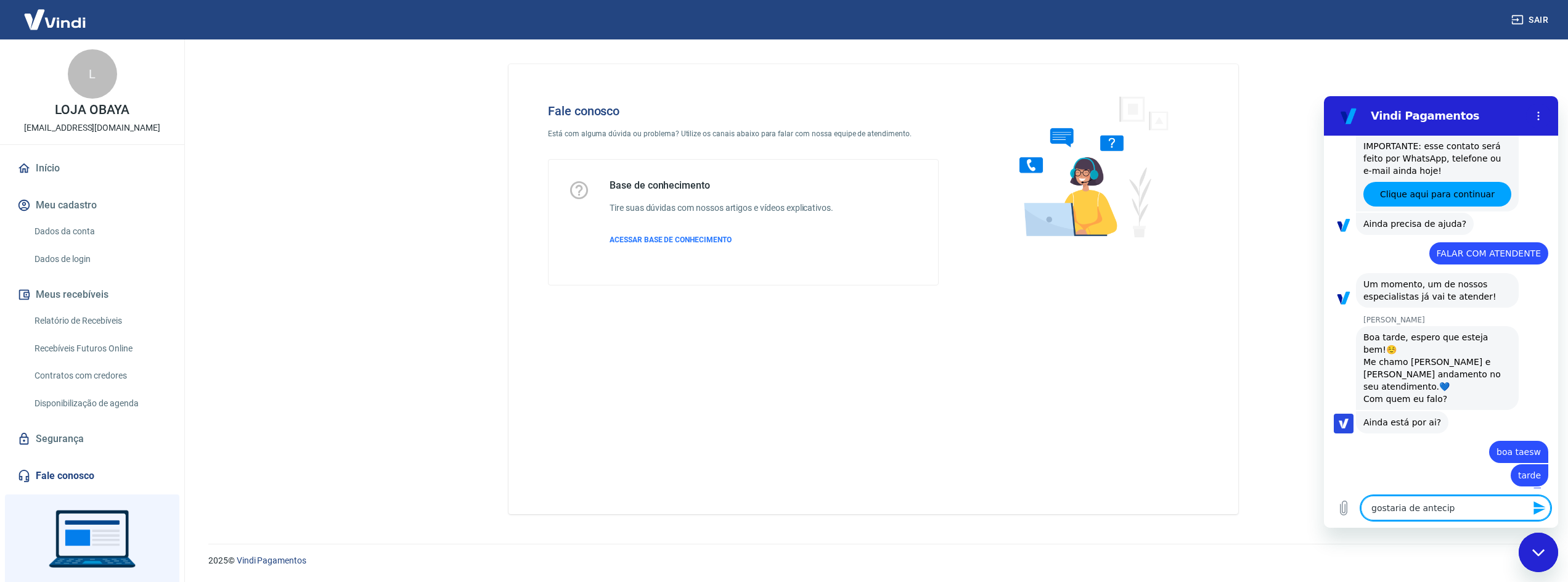
type textarea "gostaria de antecipa"
type textarea "x"
type textarea "gostaria de antecipar"
type textarea "x"
type textarea "gostaria de antecipar"
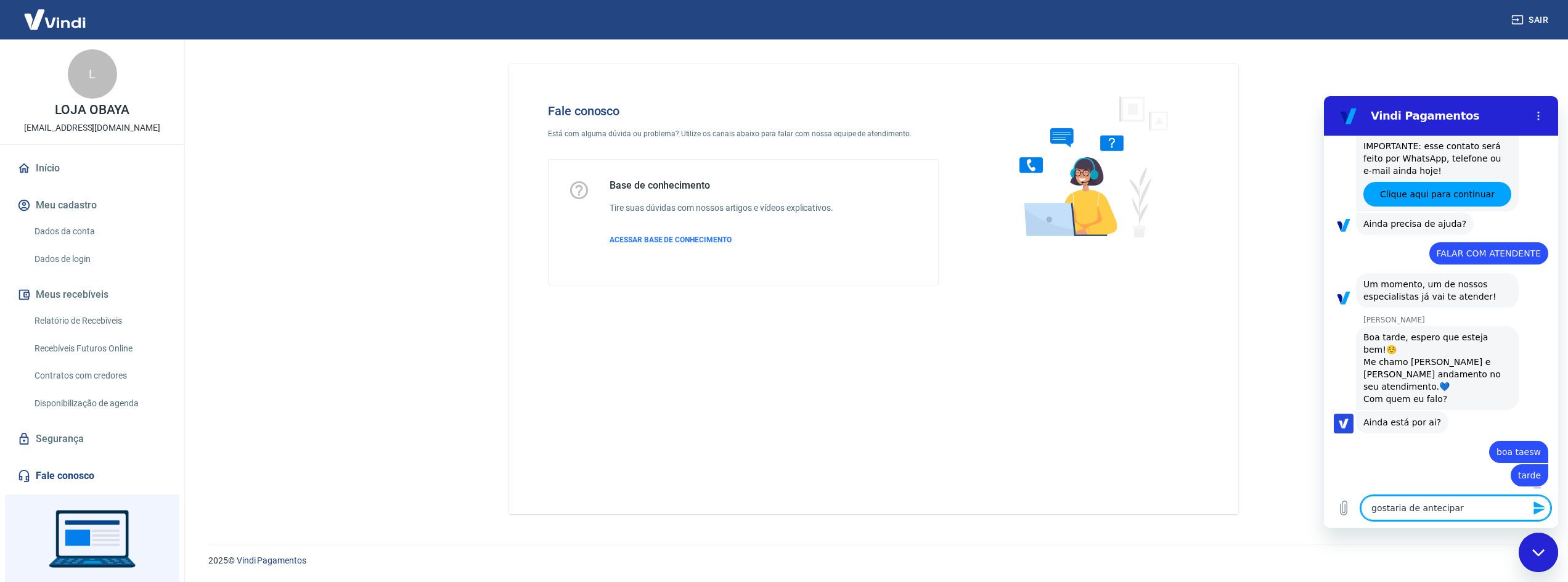
type textarea "x"
type textarea "gostaria de antecipar m"
type textarea "x"
type textarea "gostaria de antecipar me"
type textarea "x"
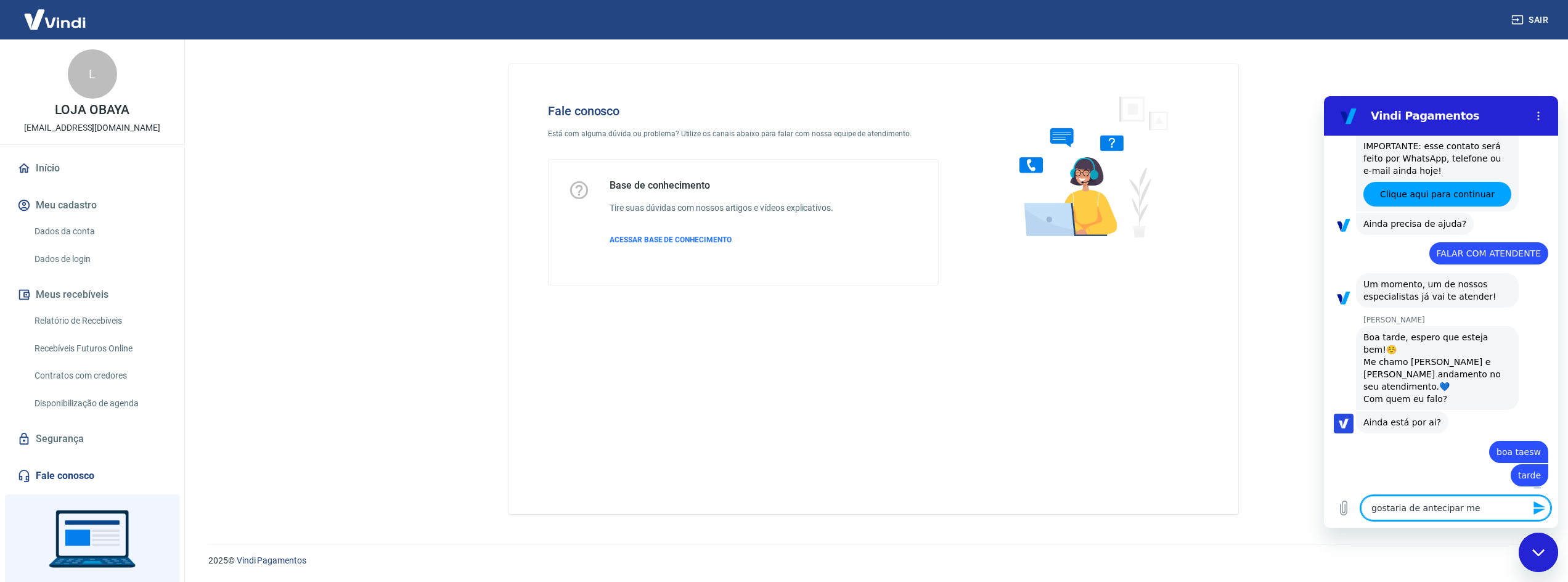
type textarea "gostaria de antecipar meu"
type textarea "x"
type textarea "gostaria de antecipar meus"
type textarea "x"
type textarea "gostaria de antecipar meus"
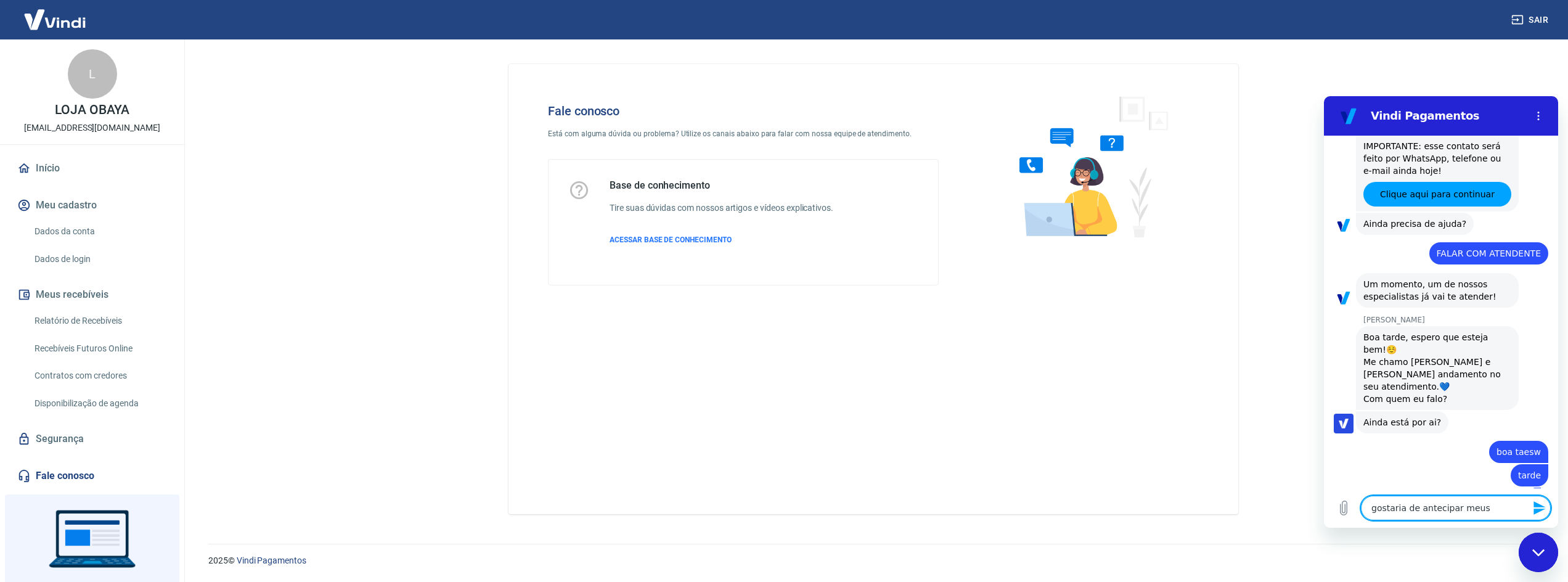
type textarea "x"
type textarea "gostaria de antecipar meus v"
type textarea "x"
type textarea "gostaria de antecipar meus va"
type textarea "x"
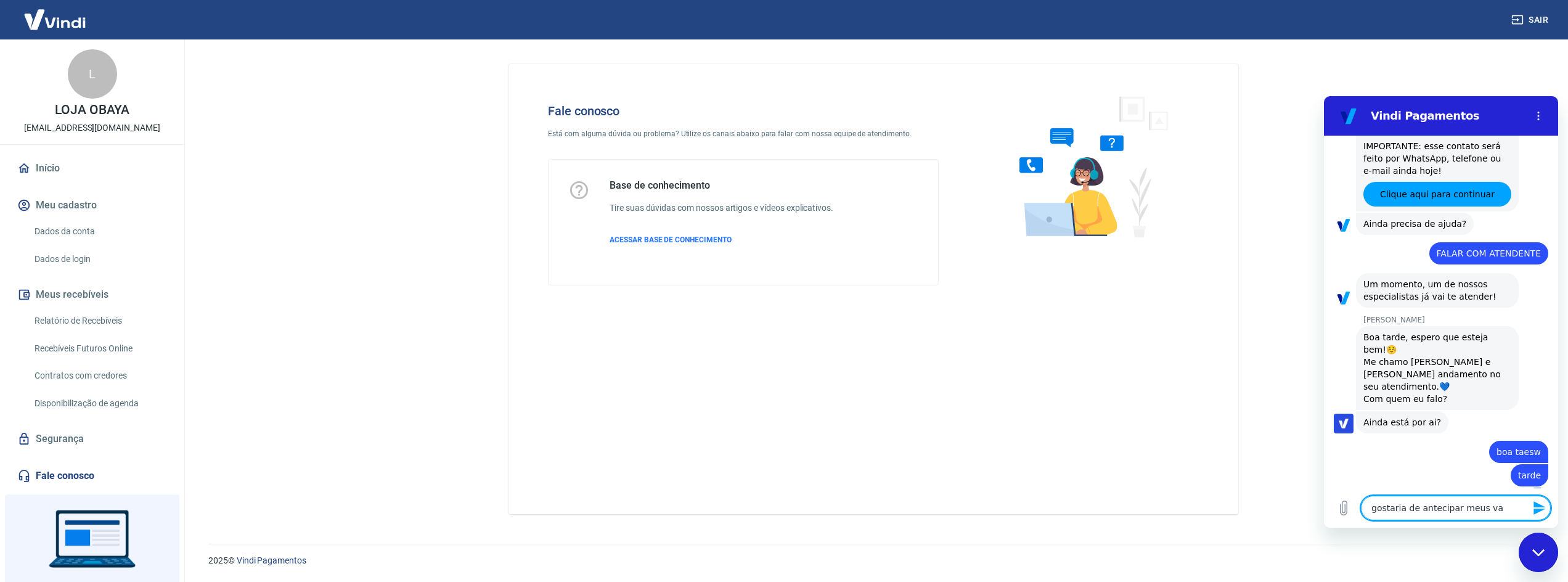
type textarea "gostaria de antecipar meus val"
type textarea "x"
type textarea "gostaria de antecipar meus valo"
type textarea "x"
type textarea "gostaria de antecipar meus valor"
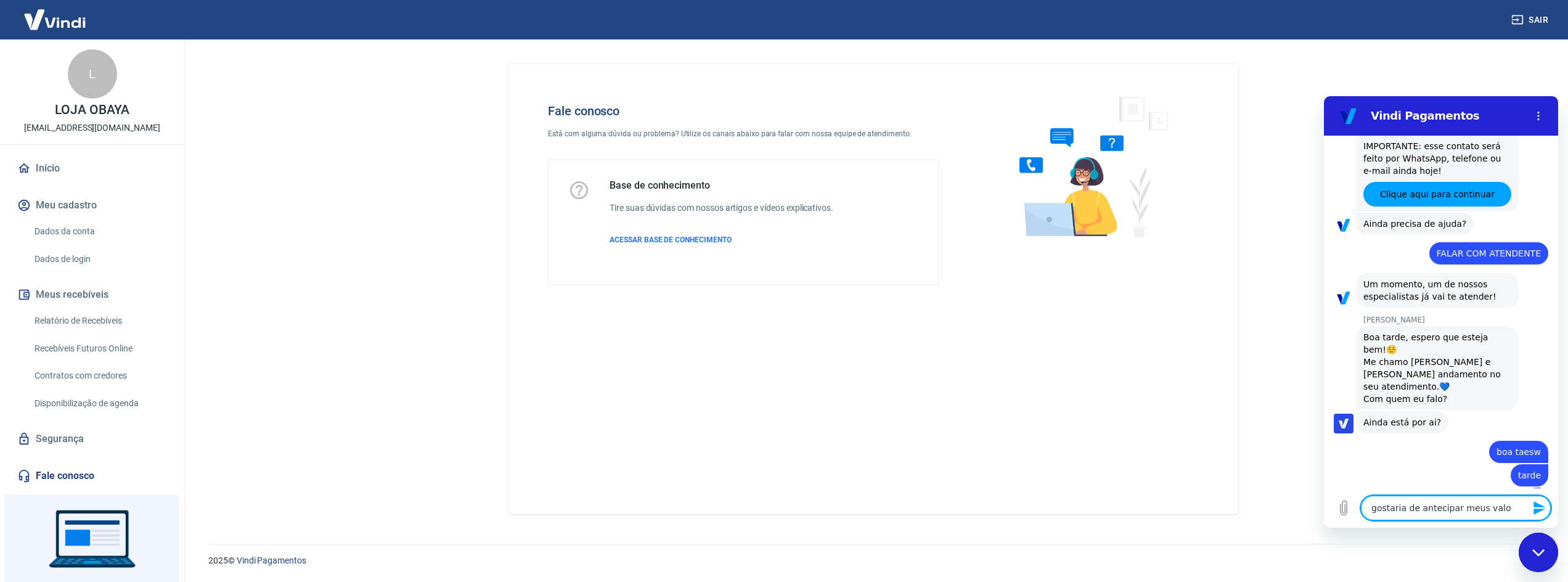
type textarea "x"
type textarea "gostaria de antecipar meus valore"
type textarea "x"
type textarea "gostaria de antecipar meus valores"
type textarea "x"
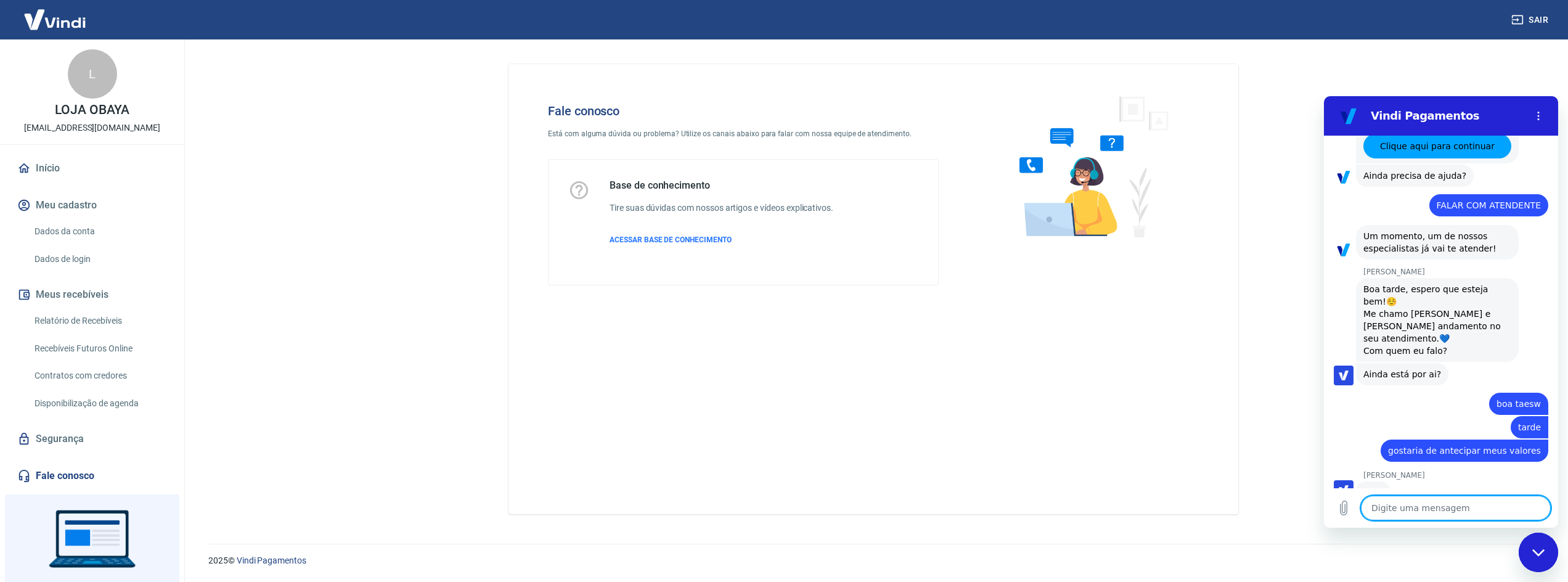
scroll to position [461, 0]
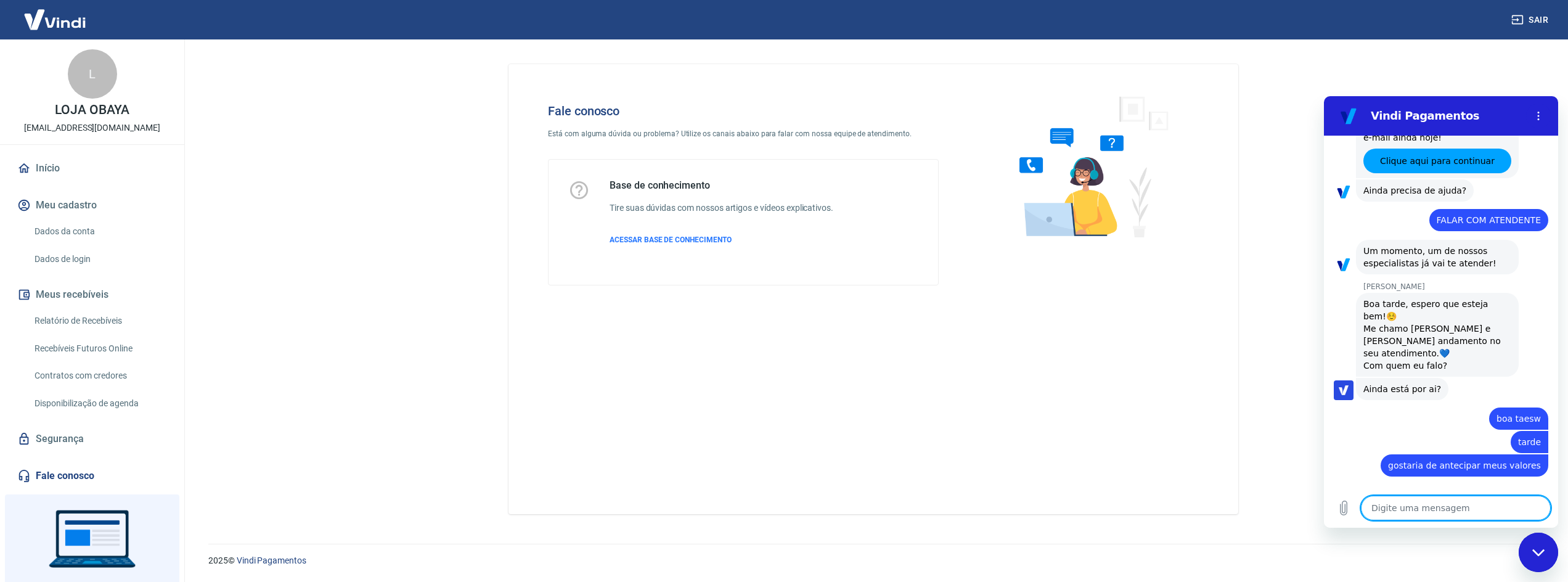
type textarea "x"
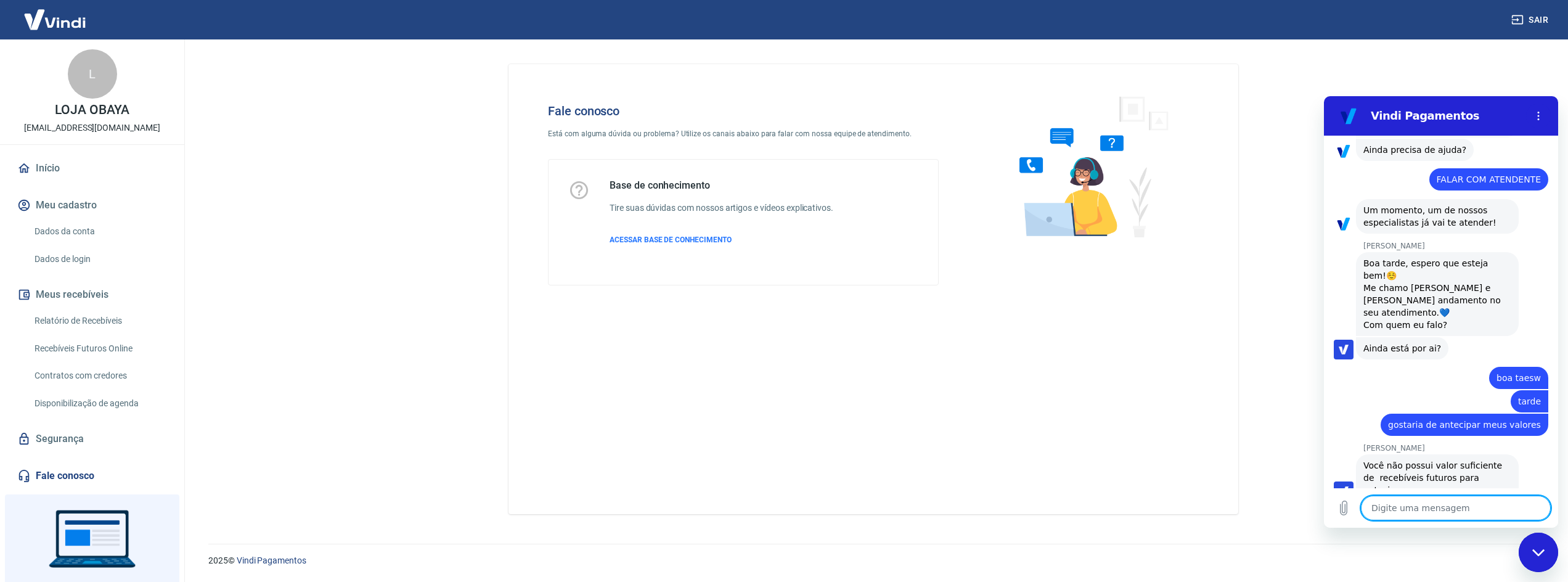
scroll to position [491, 0]
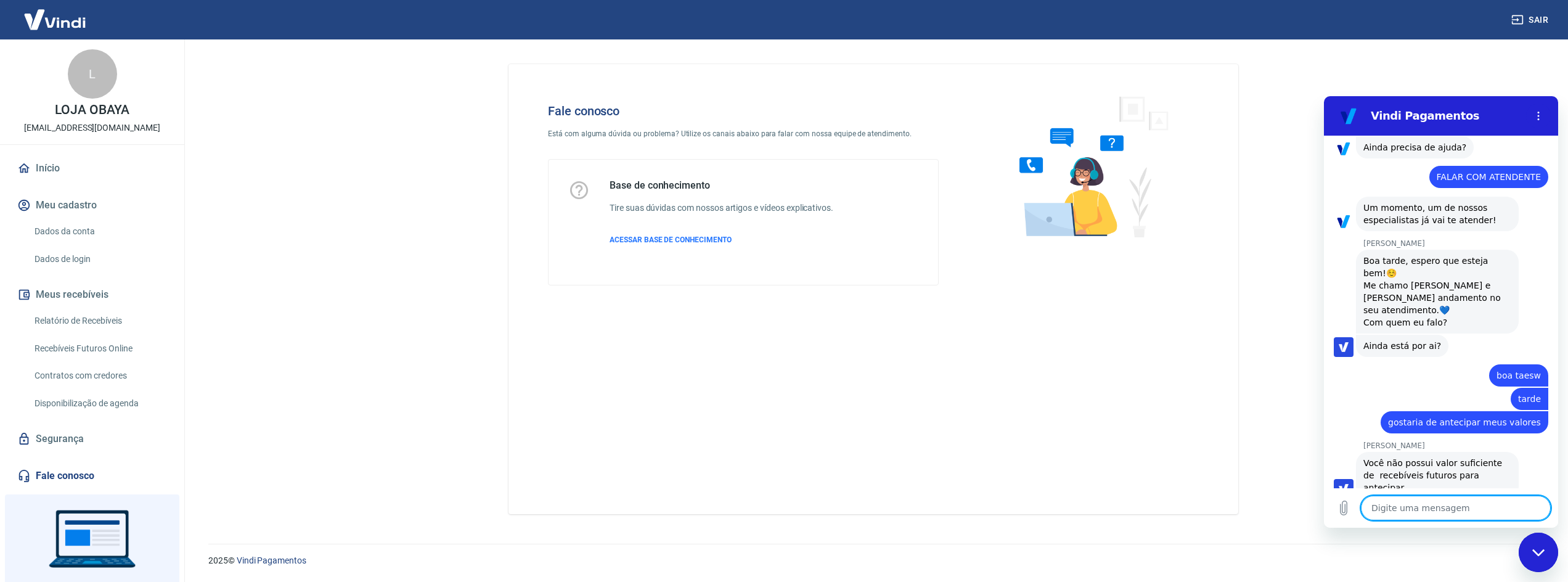
type textarea "m"
type textarea "x"
type textarea "mi"
type textarea "x"
type textarea "min"
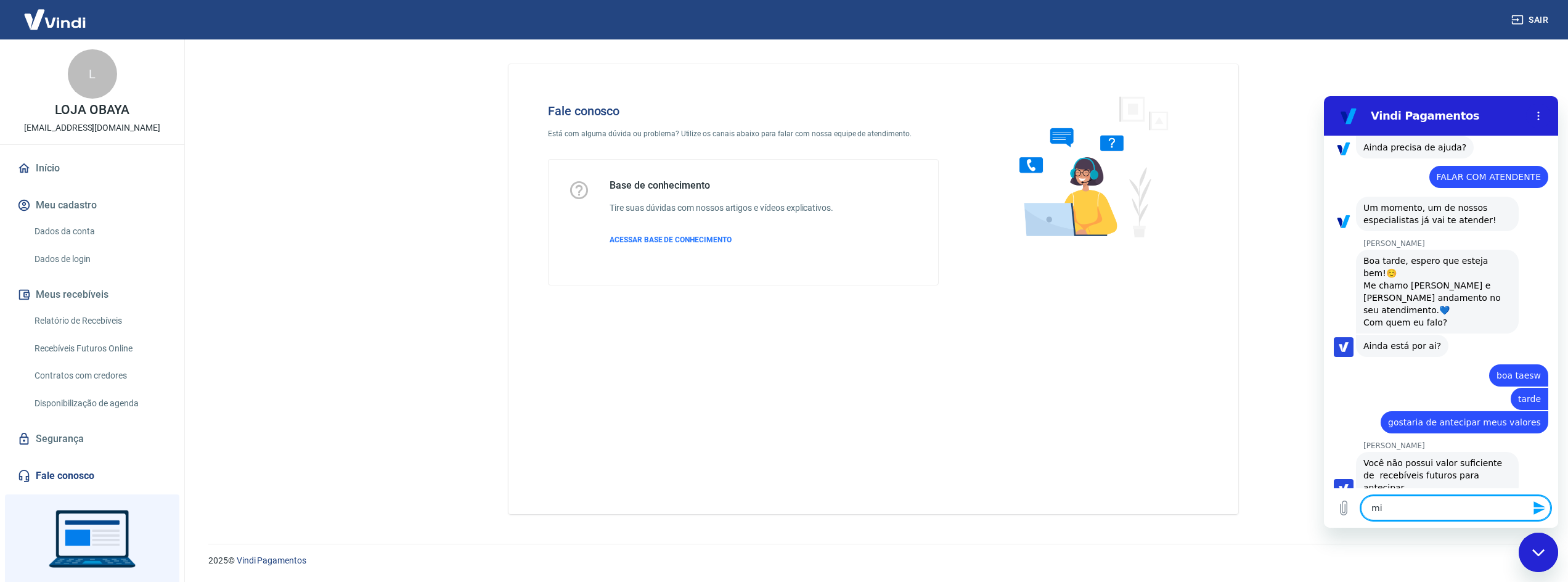
type textarea "x"
type textarea "minh"
type textarea "x"
type textarea "minha"
type textarea "x"
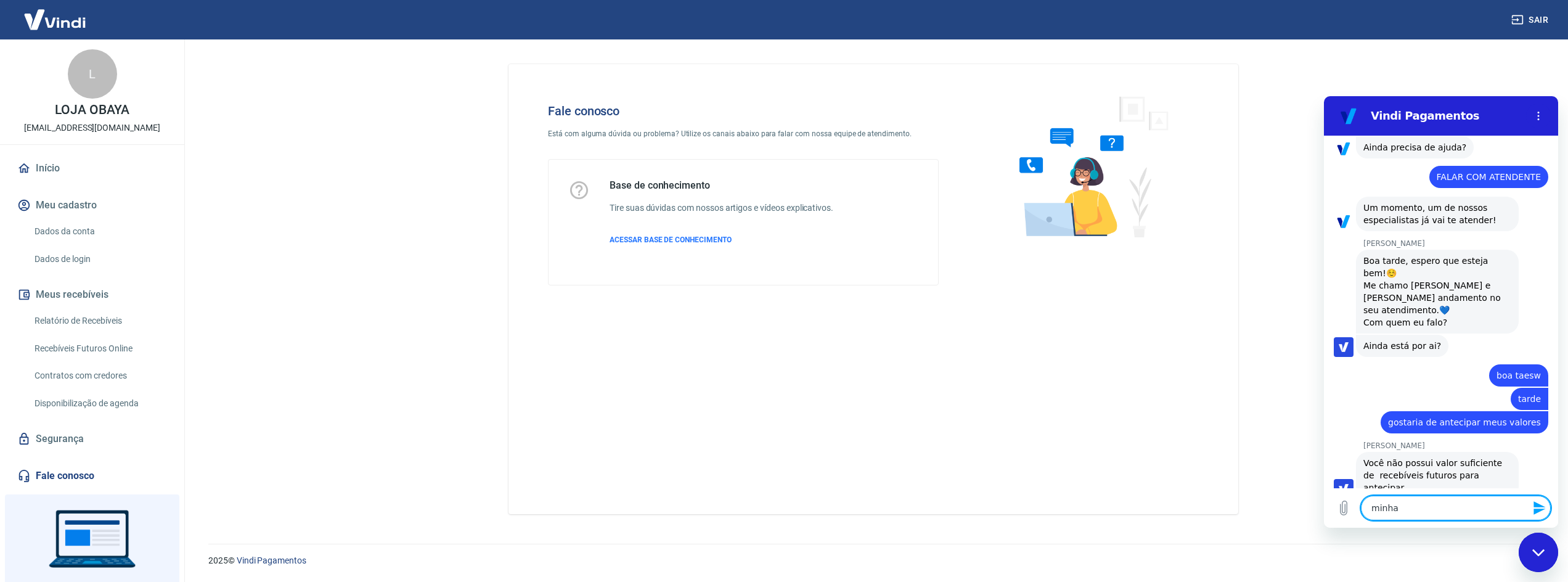
type textarea "minhas"
type textarea "x"
type textarea "minhas"
type textarea "x"
type textarea "minhas v"
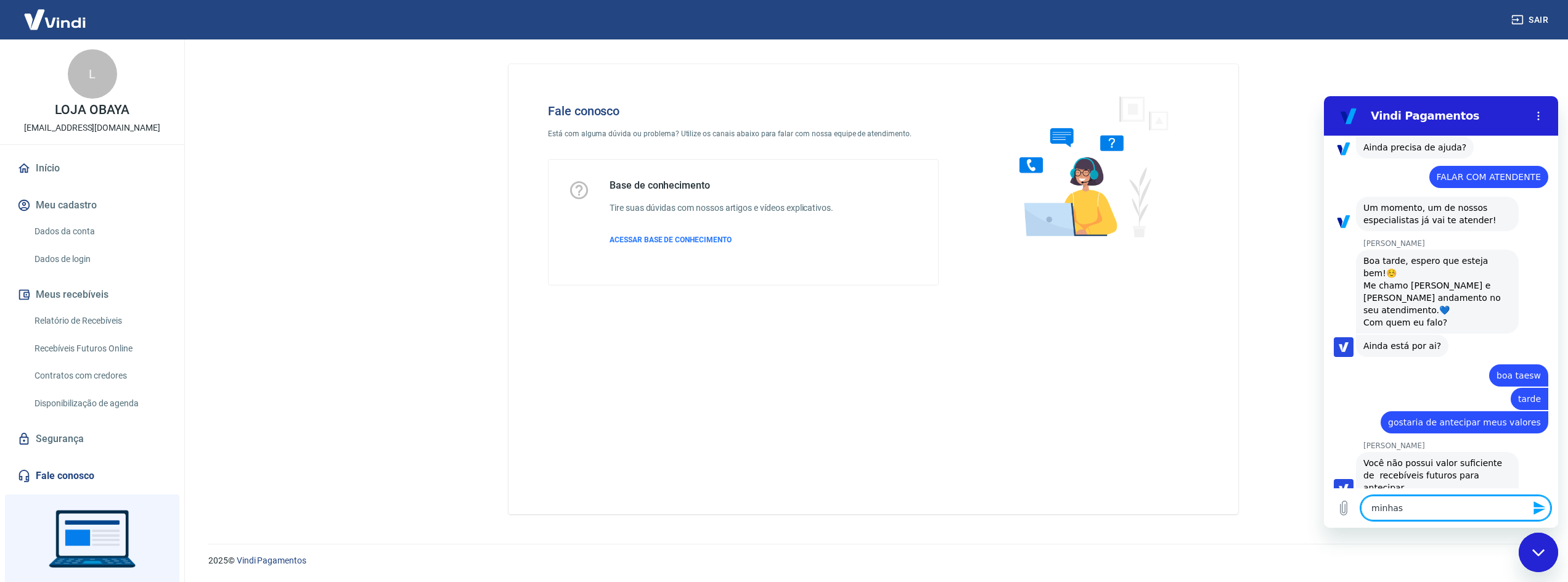
type textarea "x"
type textarea "minhas ve"
type textarea "x"
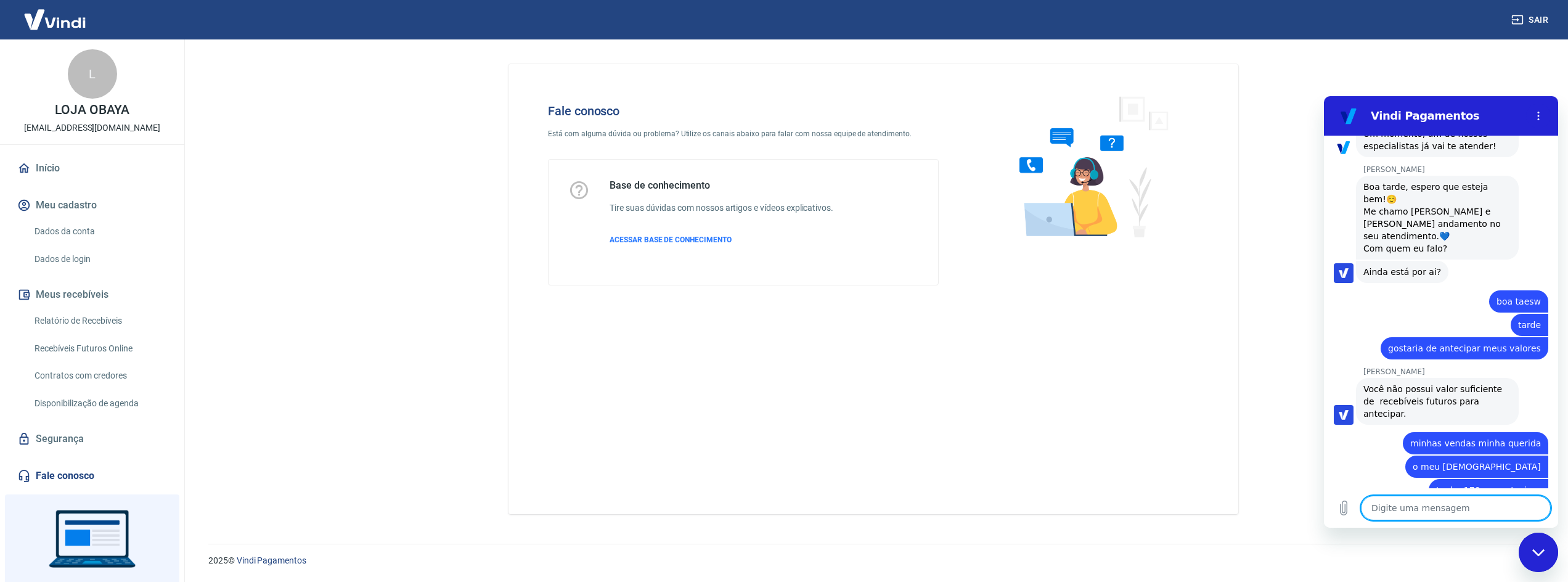
scroll to position [567, 0]
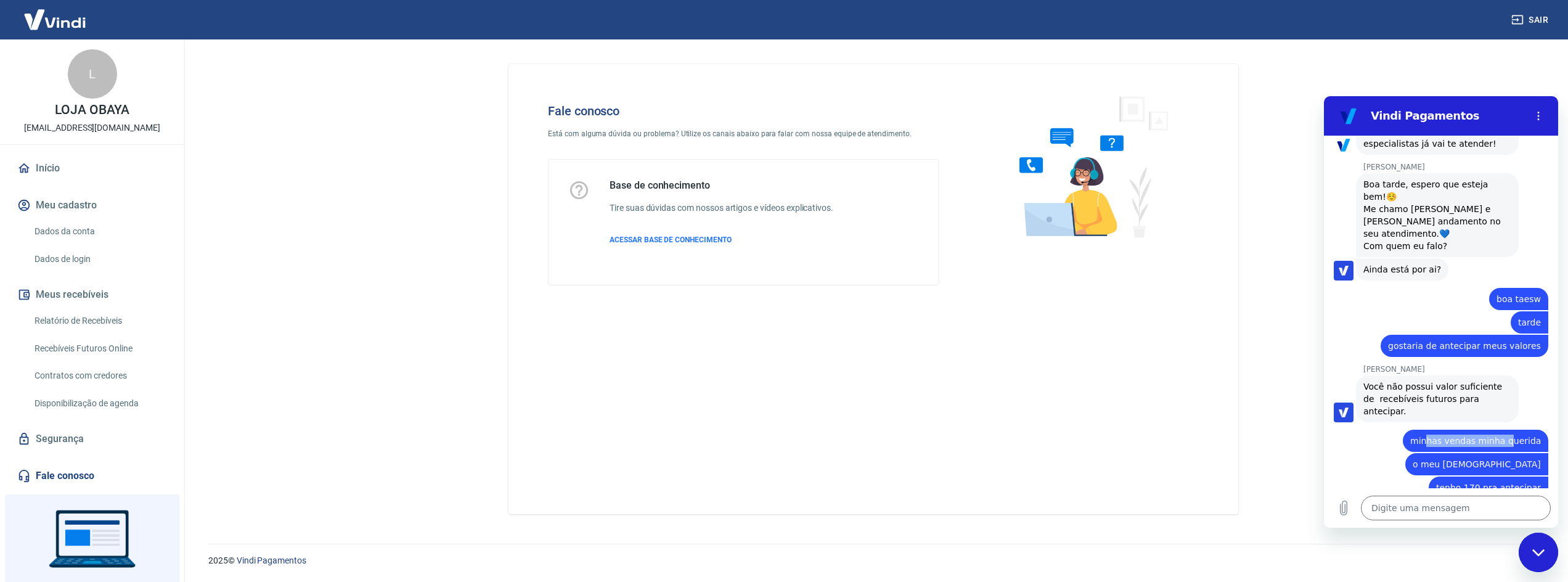
drag, startPoint x: 1432, startPoint y: 413, endPoint x: 1507, endPoint y: 413, distance: 75.0
click at [1507, 436] on span "minhas vendas minha querida" at bounding box center [1475, 441] width 131 height 10
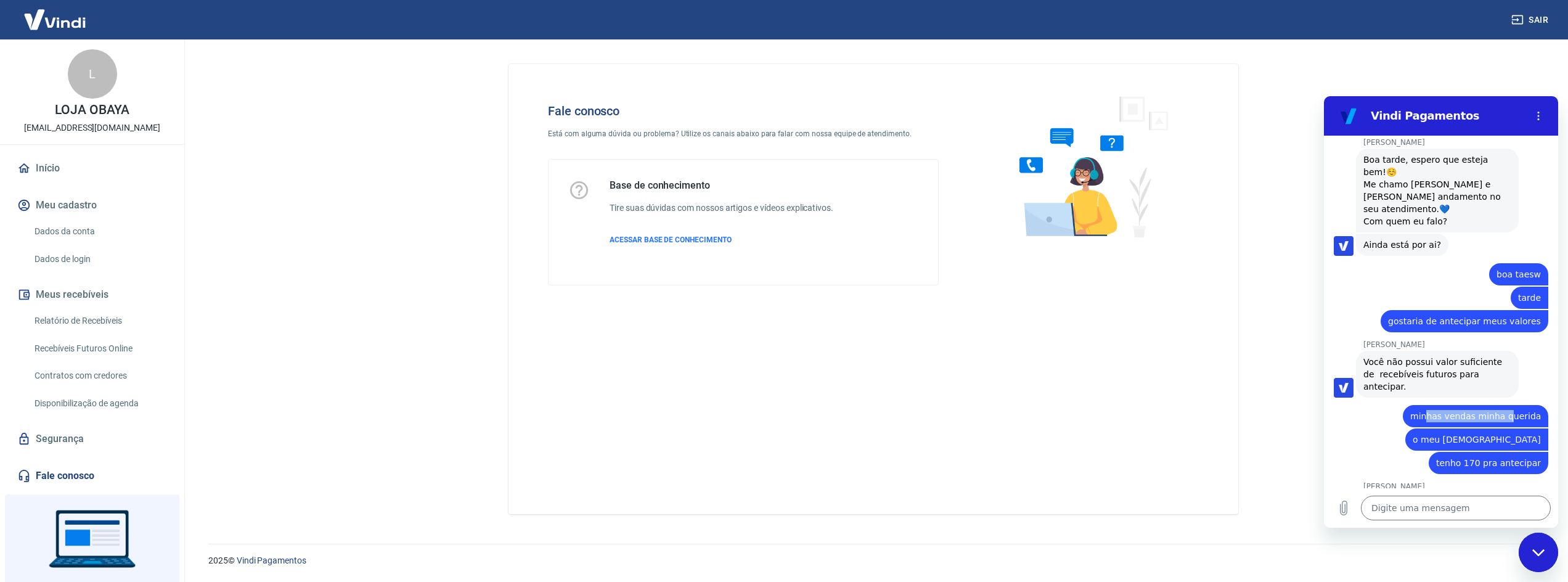
scroll to position [591, 0]
